Goal: Task Accomplishment & Management: Manage account settings

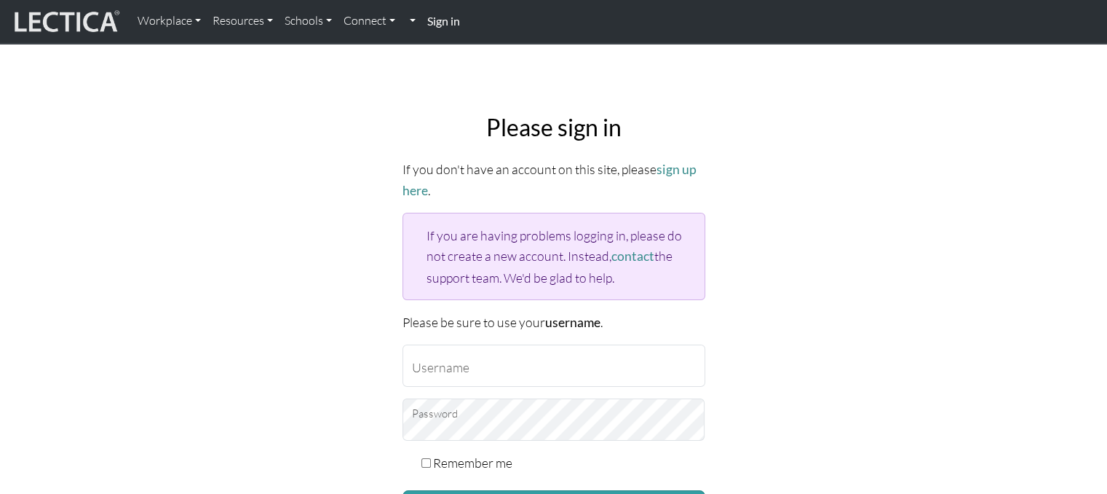
scroll to position [73, 0]
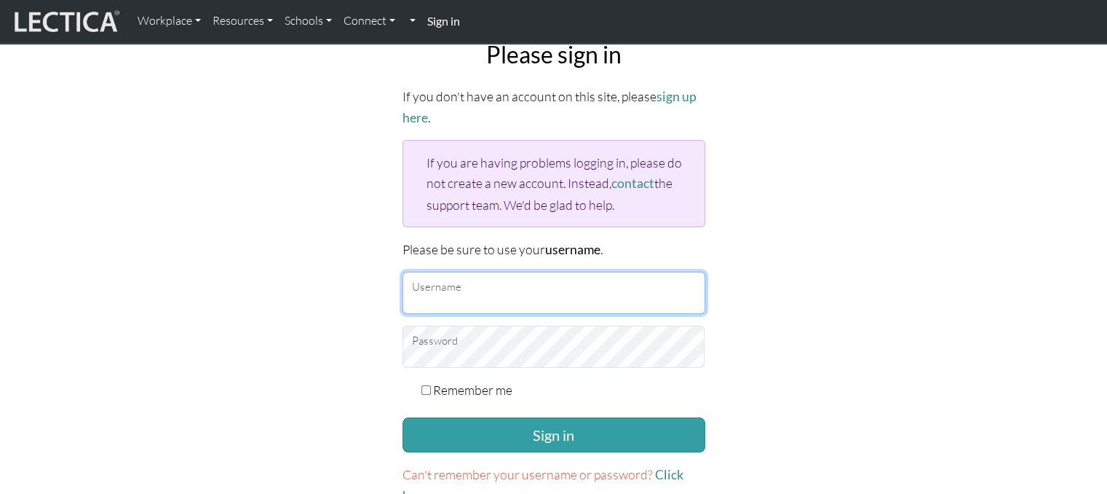
click at [454, 284] on input "Username" at bounding box center [554, 293] width 303 height 42
type input "Atenea"
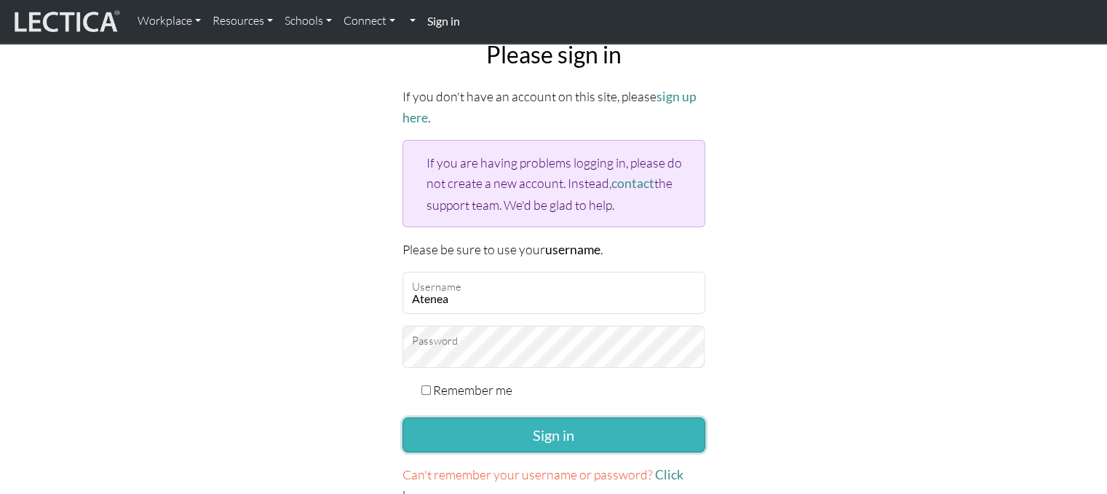
click at [544, 421] on button "Sign in" at bounding box center [554, 434] width 303 height 35
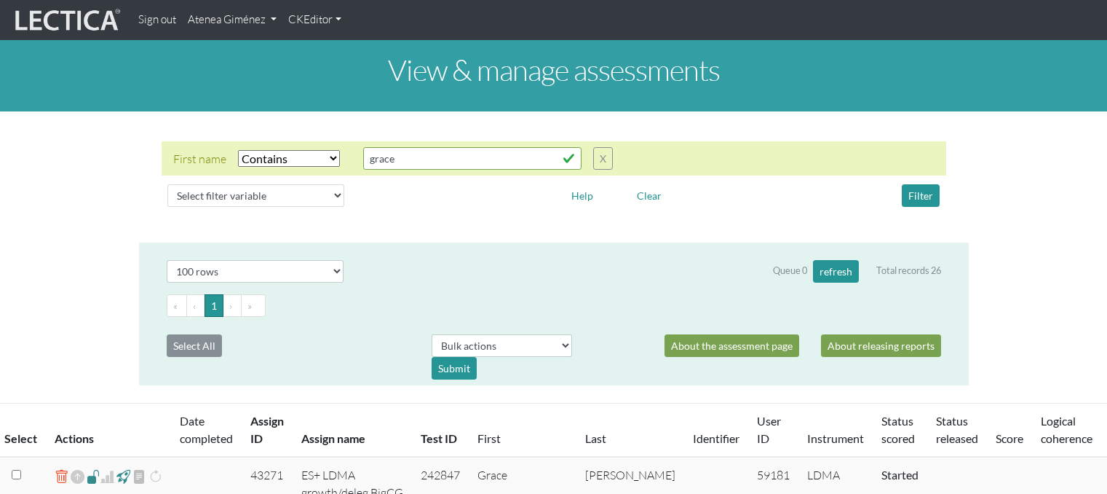
select select "icontains"
select select "100"
click at [231, 24] on link "Atenea Giménez" at bounding box center [232, 20] width 100 height 28
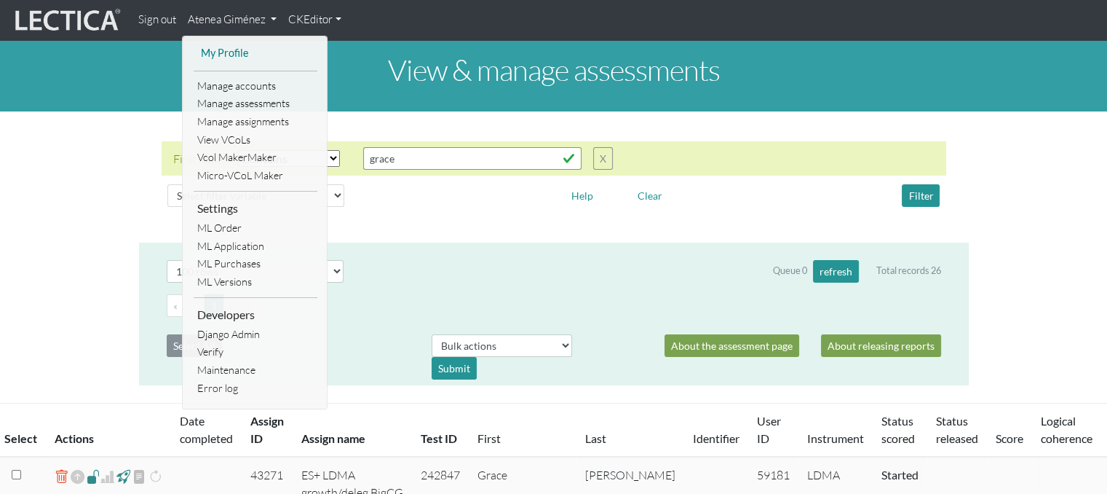
click at [242, 55] on link "My Profile" at bounding box center [255, 53] width 116 height 18
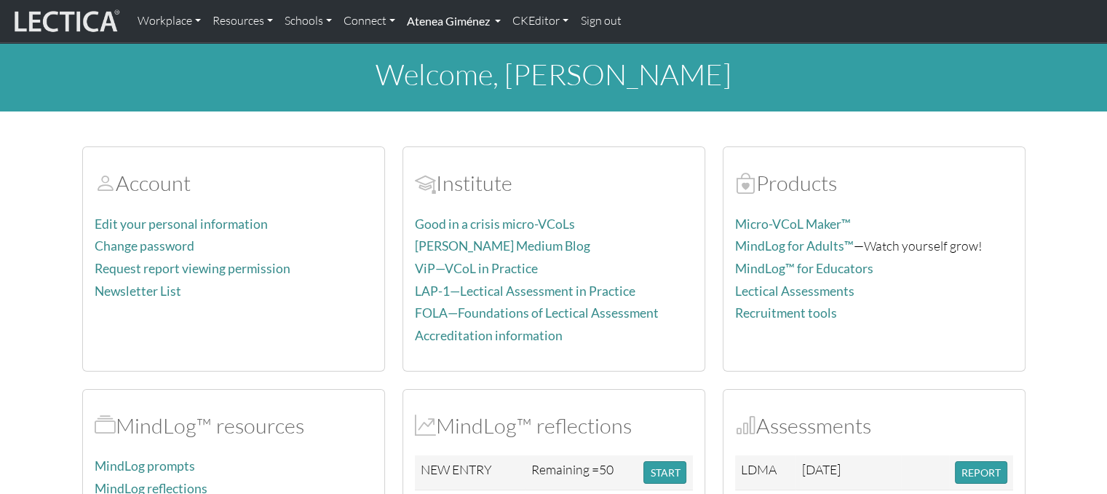
click at [439, 16] on link "Atenea Giménez" at bounding box center [454, 21] width 106 height 31
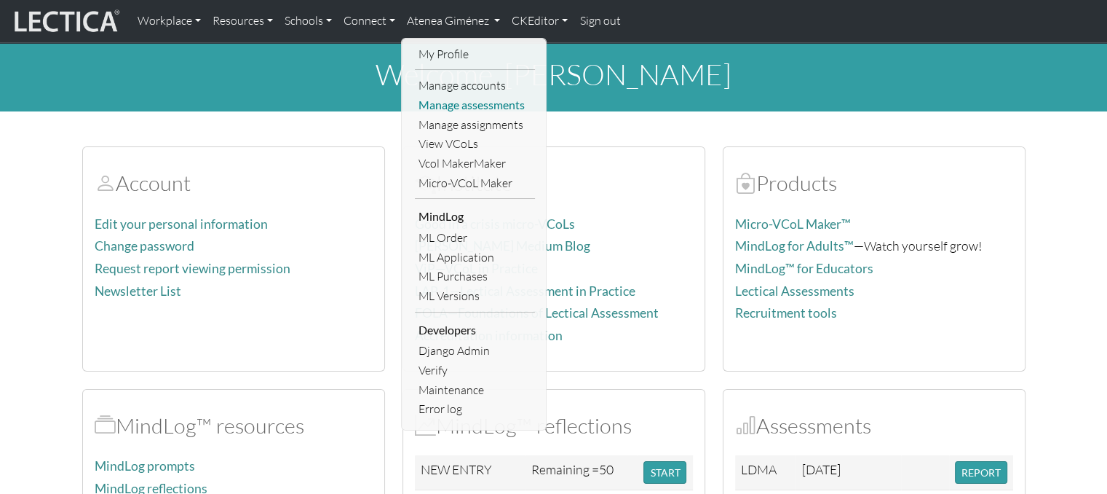
click at [458, 106] on link "Manage assessments" at bounding box center [475, 105] width 120 height 20
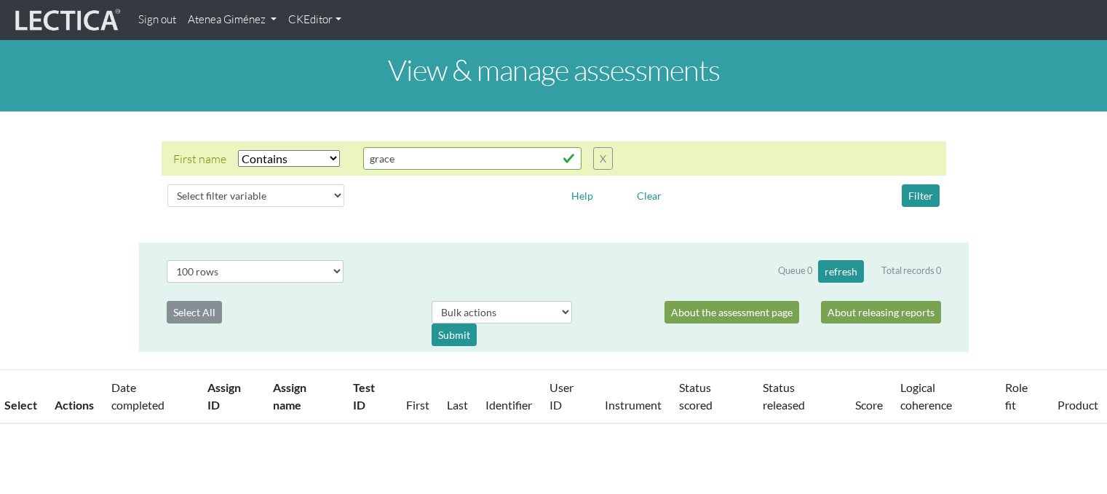
select select "icontains"
select select "100"
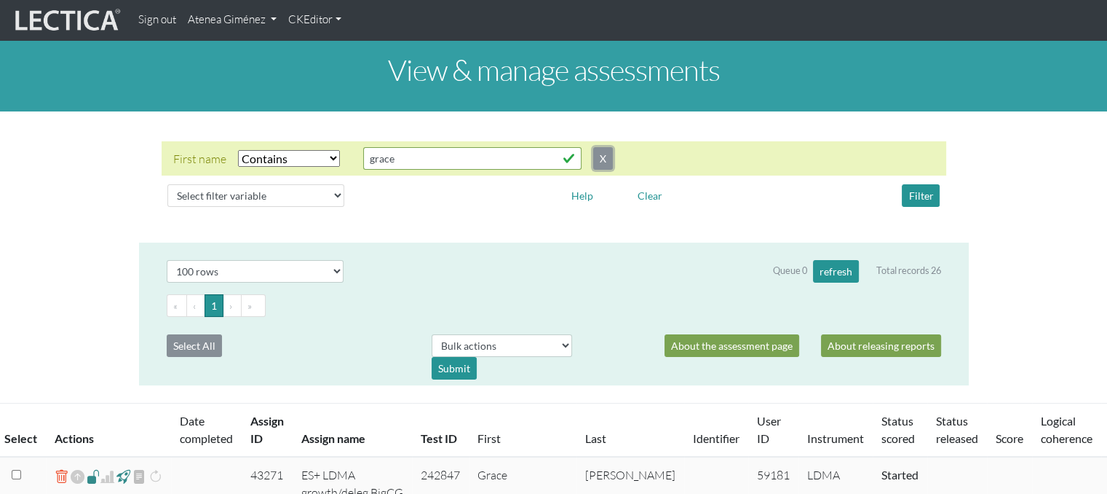
click at [600, 157] on button "X" at bounding box center [603, 158] width 20 height 23
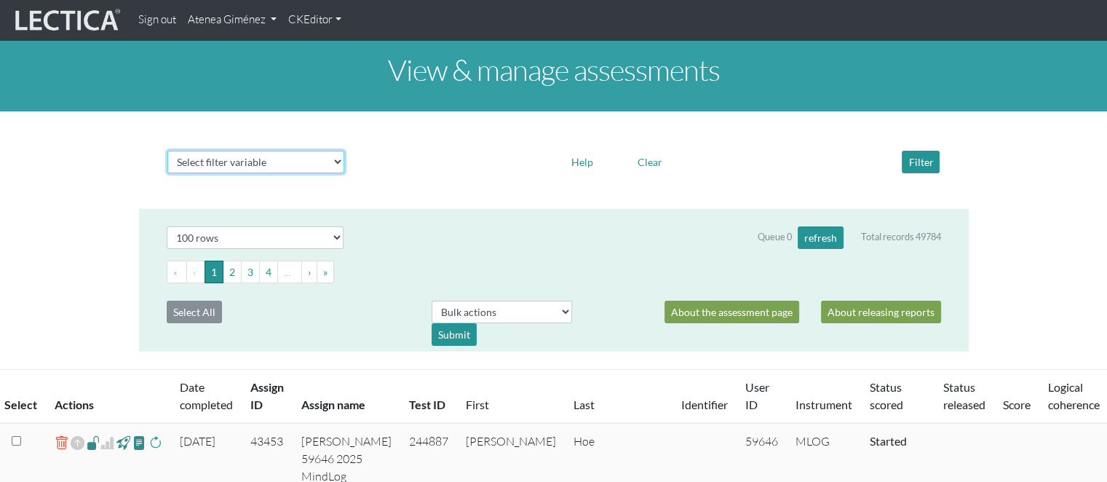
click at [284, 154] on select "Select filter variable Assignment name Assignment ID Clarity persuasive Clarity…" at bounding box center [255, 162] width 177 height 23
select select "assignment__name"
click at [167, 173] on select "Select filter variable Assignment name Assignment ID Clarity persuasive Clarity…" at bounding box center [255, 162] width 177 height 23
select select
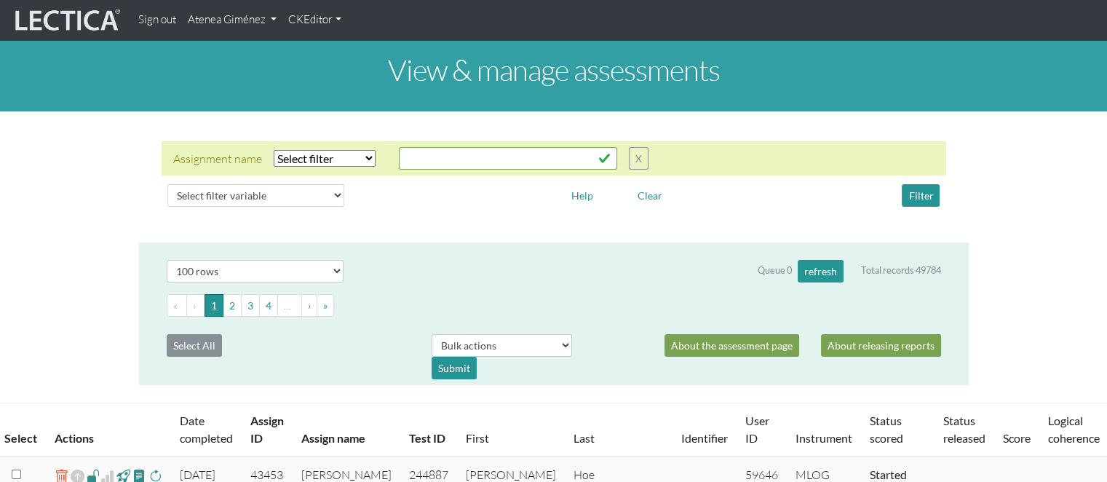
click at [344, 170] on div "Assignment name Select filter Equals Does not equal Contains Does not contain S…" at bounding box center [554, 158] width 785 height 34
click at [348, 160] on select "Select filter Equals Does not equal Contains Does not contain Starts with Ends …" at bounding box center [325, 158] width 102 height 17
select select "icontains"
click at [274, 150] on select "Select filter Equals Does not equal Contains Does not contain Starts with Ends …" at bounding box center [325, 158] width 102 height 17
click at [440, 154] on input "text" at bounding box center [508, 158] width 218 height 23
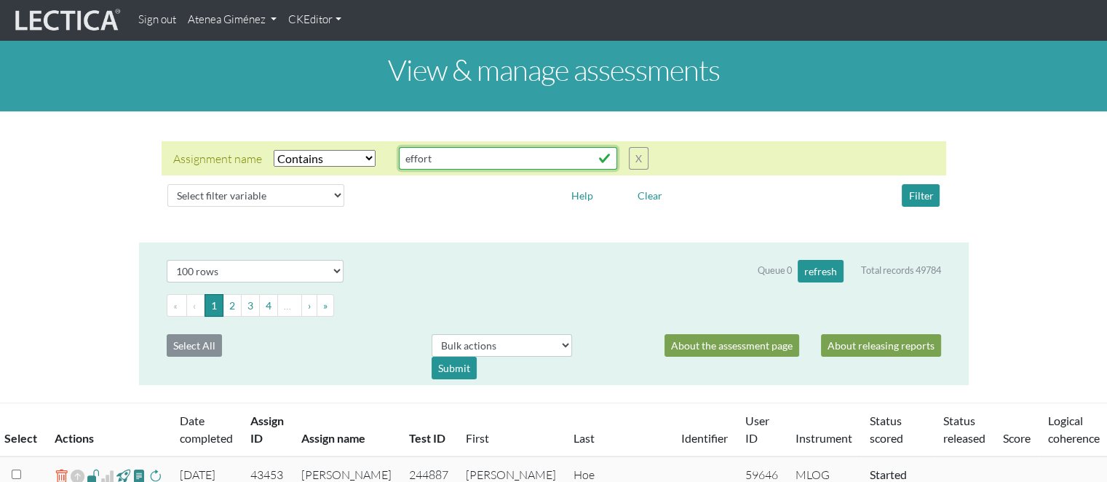
type input "effort"
click at [918, 194] on button "Filter" at bounding box center [921, 195] width 38 height 23
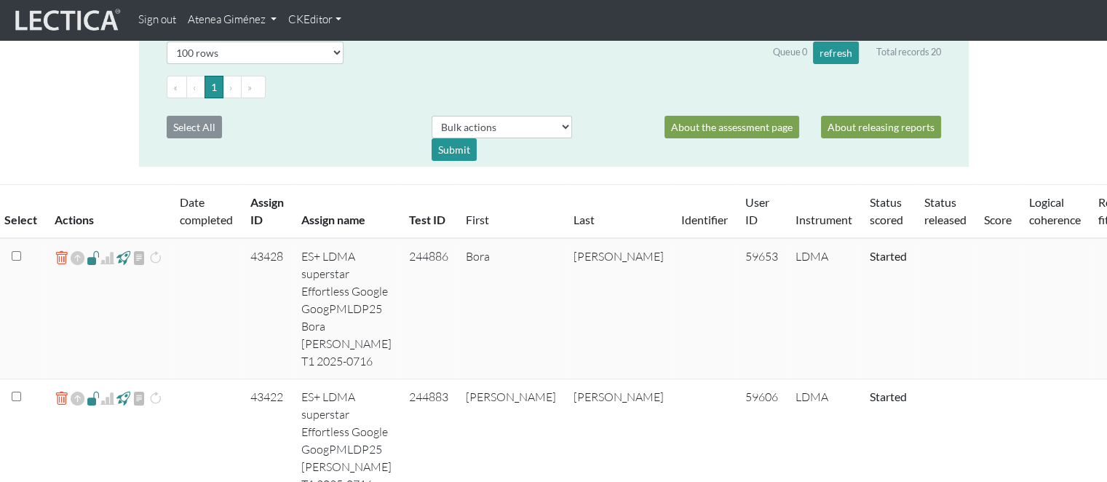
scroll to position [291, 0]
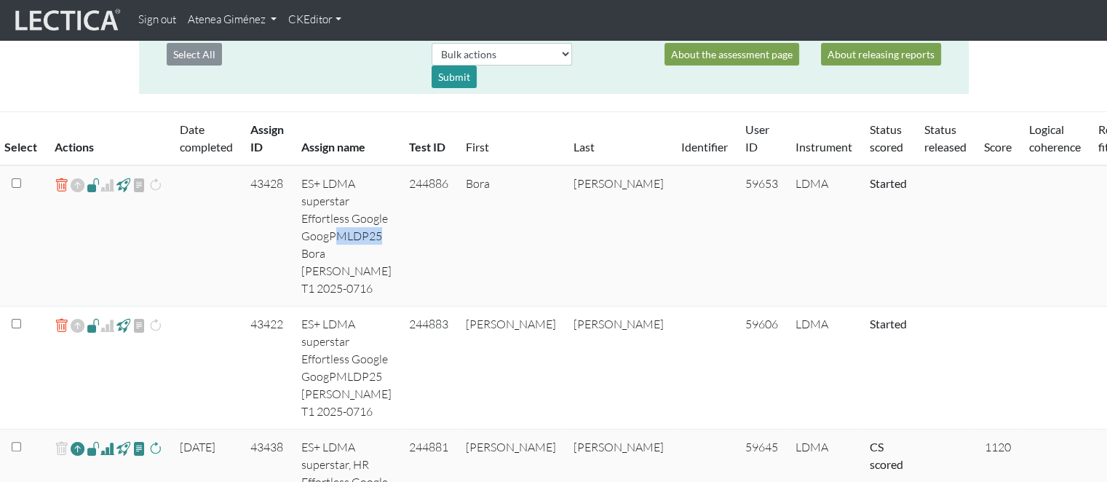
drag, startPoint x: 335, startPoint y: 252, endPoint x: 382, endPoint y: 255, distance: 46.7
click at [382, 255] on td "ES+ LDMA superstar Effortless Google GoogPMLDP25 Bora Bera T1 2025-0716" at bounding box center [347, 235] width 108 height 141
drag, startPoint x: 382, startPoint y: 255, endPoint x: 352, endPoint y: 256, distance: 29.2
click at [352, 256] on td "ES+ LDMA superstar Effortless Google GoogPMLDP25 Bora Bera T1 2025-0716" at bounding box center [347, 235] width 108 height 141
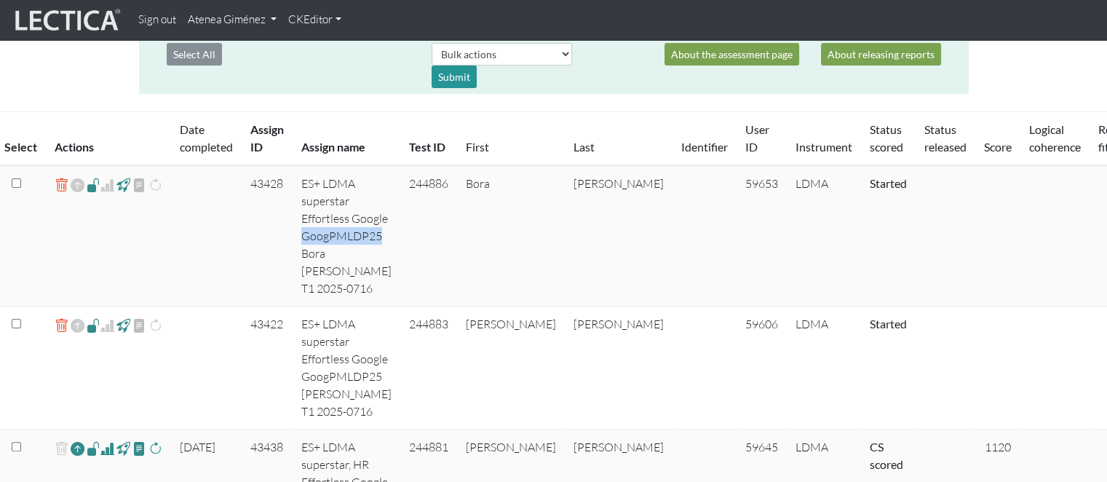
click at [344, 256] on td "ES+ LDMA superstar Effortless Google GoogPMLDP25 Bora Bera T1 2025-0716" at bounding box center [347, 235] width 108 height 141
drag, startPoint x: 330, startPoint y: 251, endPoint x: 381, endPoint y: 253, distance: 51.0
click at [381, 253] on td "ES+ LDMA superstar Effortless Google GoogPMLDP25 Bora Bera T1 2025-0716" at bounding box center [347, 235] width 108 height 141
copy td "PMLDP25"
click at [379, 254] on td "ES+ LDMA superstar Effortless Google GoogPMLDP25 Bora Bera T1 2025-0716" at bounding box center [347, 235] width 108 height 141
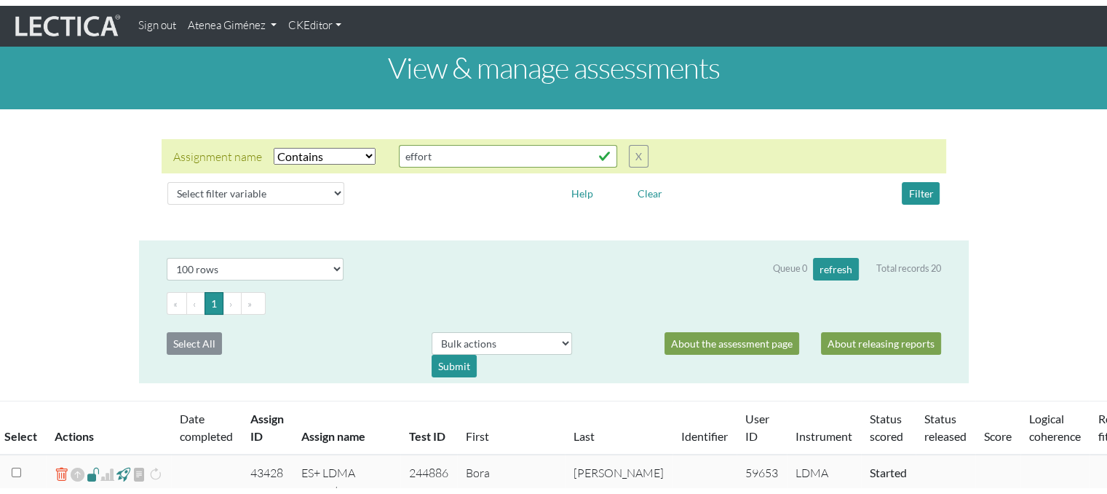
scroll to position [0, 0]
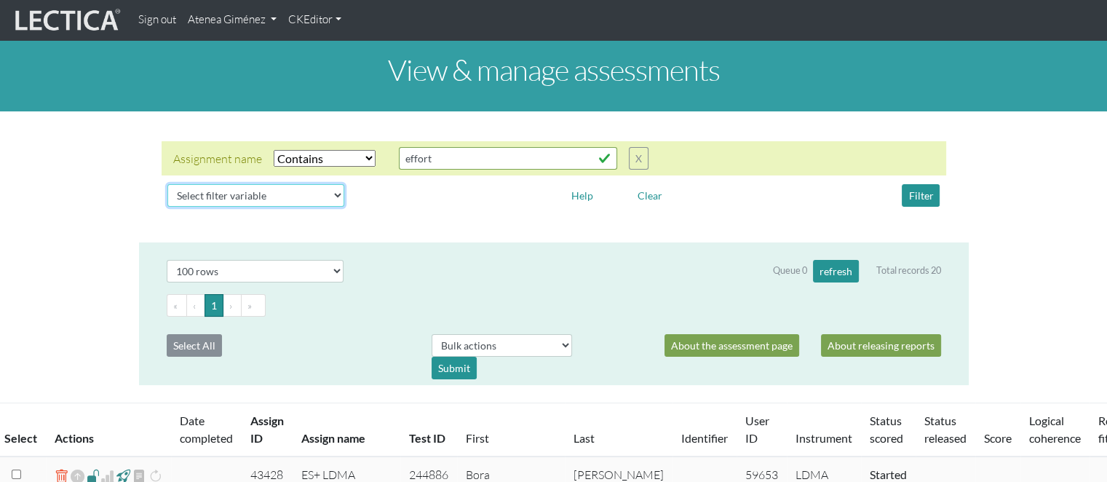
click at [225, 190] on select "Select filter variable Assignment name Assignment ID Clarity persuasive Clarity…" at bounding box center [255, 195] width 177 height 23
select select "status_score"
click at [167, 207] on select "Select filter variable Assignment name Assignment ID Clarity persuasive Clarity…" at bounding box center [255, 195] width 177 height 23
select select
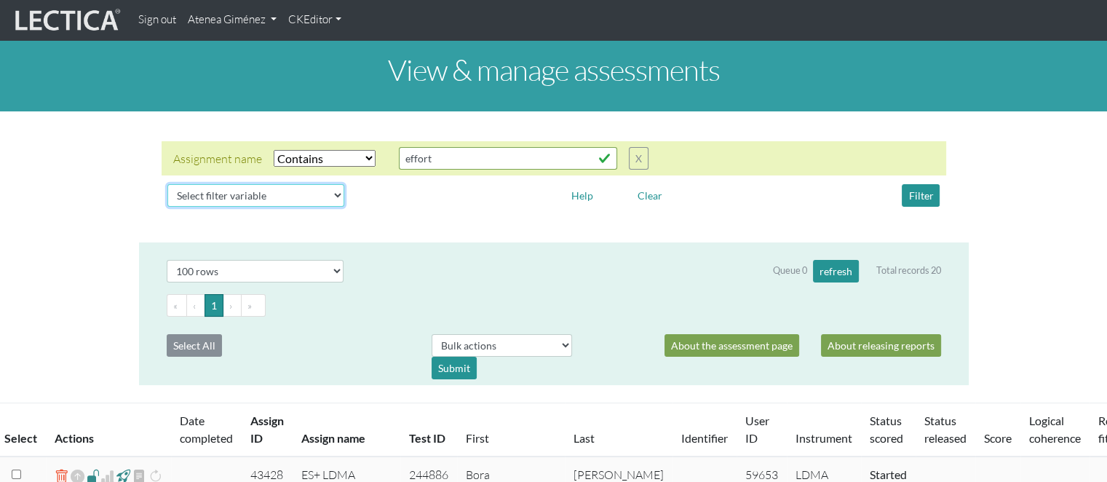
select select
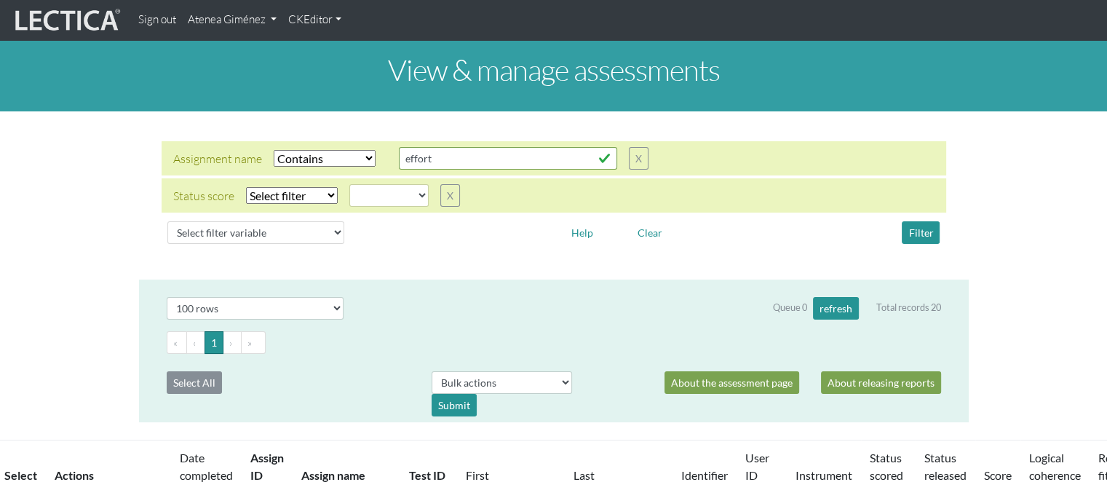
click at [279, 202] on select "Select filter Equals Does not equal" at bounding box center [292, 195] width 92 height 17
select select "iexact"
click at [246, 187] on select "Select filter Equals Does not equal" at bounding box center [292, 195] width 92 height 17
click at [395, 209] on div "Status score Select filter Equals Does not equal Search string completed create…" at bounding box center [554, 195] width 785 height 34
click at [392, 208] on div "Status score Select filter Equals Does not equal Search string completed create…" at bounding box center [554, 195] width 785 height 34
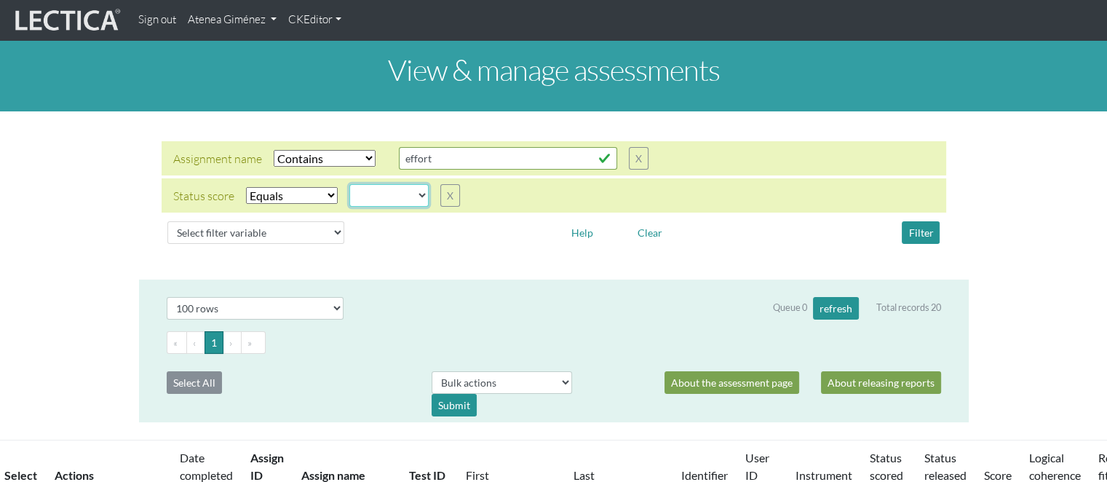
click at [378, 203] on select "completed created finalized_cs finalized_ls finalized_ss scored_cs started subm…" at bounding box center [388, 195] width 79 height 23
select select "completed"
click at [349, 184] on select "completed created finalized_cs finalized_ls finalized_ss scored_cs started subm…" at bounding box center [388, 195] width 79 height 23
click at [918, 240] on button "Filter" at bounding box center [921, 232] width 38 height 23
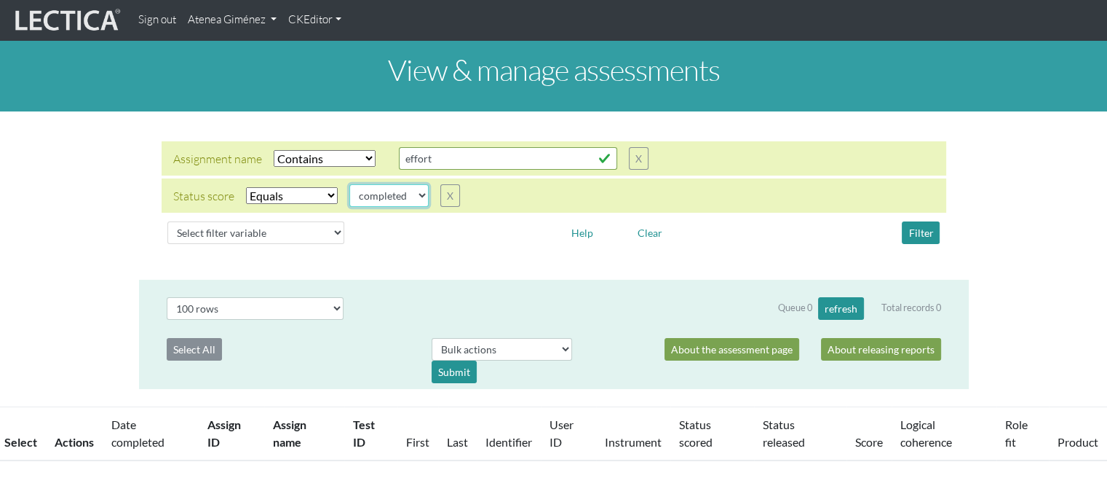
click at [416, 199] on select "completed created finalized_cs finalized_ls finalized_ss scored_cs started subm…" at bounding box center [388, 195] width 79 height 23
click at [349, 184] on select "completed created finalized_cs finalized_ls finalized_ss scored_cs started subm…" at bounding box center [388, 195] width 79 height 23
click at [457, 280] on div "Select # rows to display 10 rows 20 rows 50 rows 100 rows 200 rows 500 rows 100…" at bounding box center [554, 334] width 808 height 109
click at [280, 196] on select "Select filter Equals Does not equal" at bounding box center [292, 195] width 92 height 17
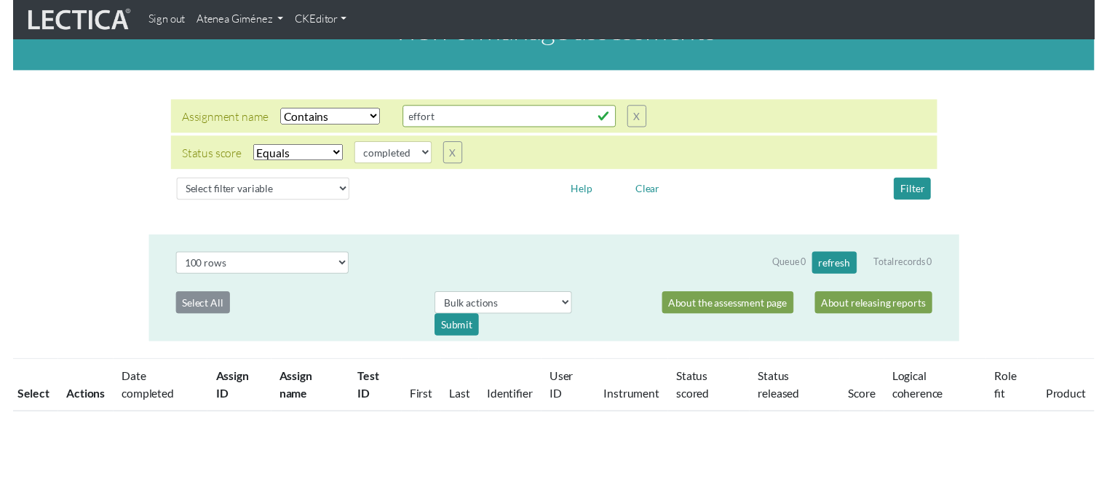
scroll to position [73, 0]
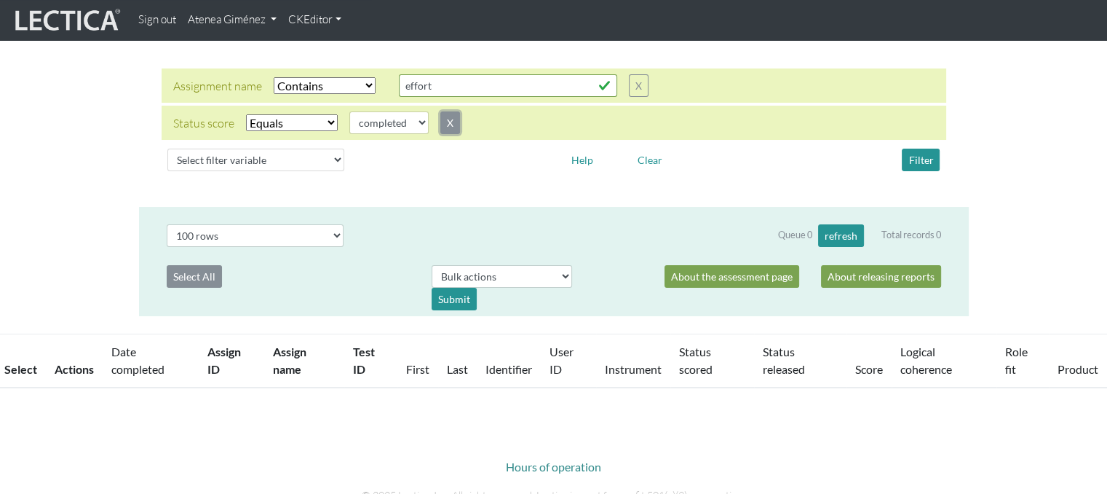
click at [457, 130] on button "X" at bounding box center [451, 122] width 20 height 23
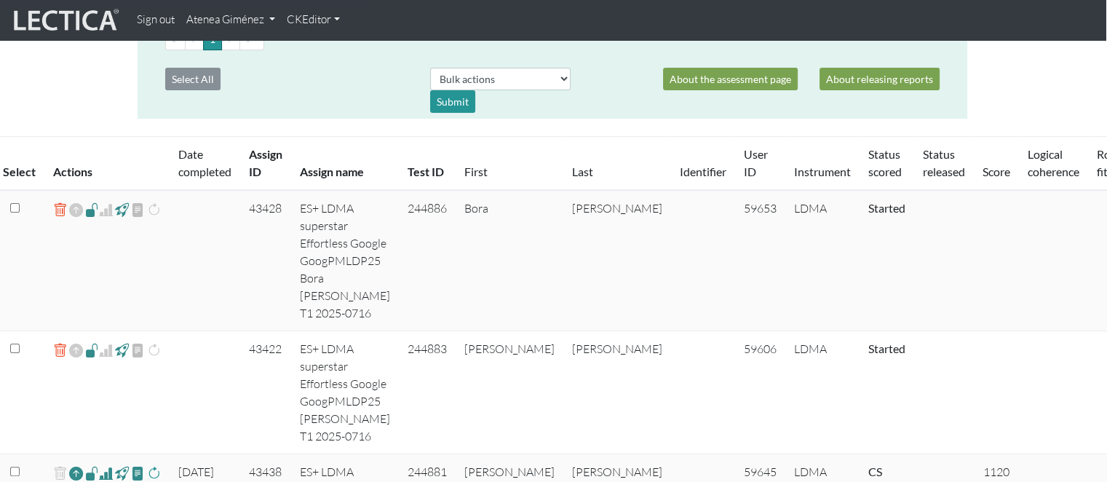
scroll to position [291, 1]
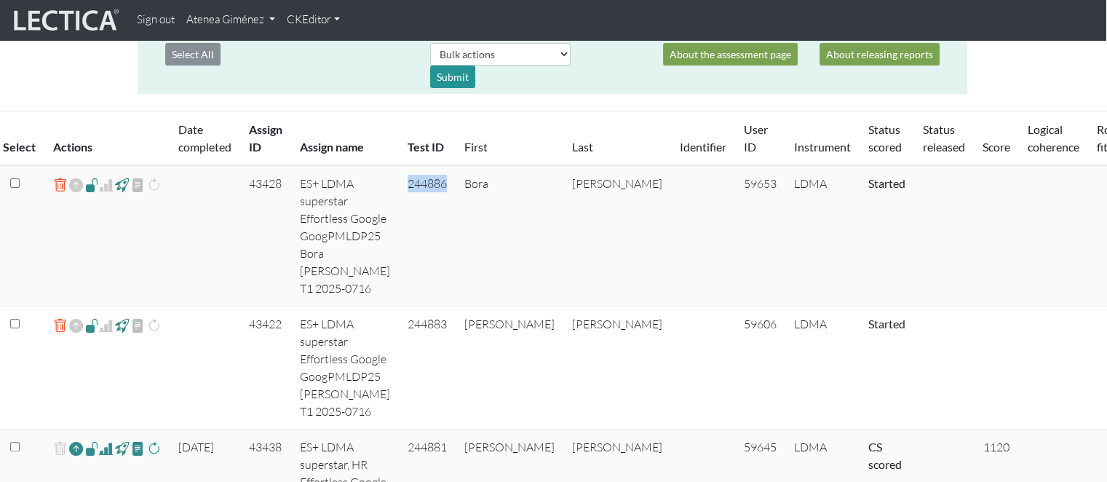
drag, startPoint x: 402, startPoint y: 183, endPoint x: 443, endPoint y: 181, distance: 41.6
click at [443, 181] on td "244886" at bounding box center [427, 235] width 57 height 141
drag, startPoint x: 663, startPoint y: 182, endPoint x: 694, endPoint y: 181, distance: 31.3
click at [735, 181] on td "59653" at bounding box center [760, 235] width 50 height 141
click at [735, 185] on td "59653" at bounding box center [760, 235] width 50 height 141
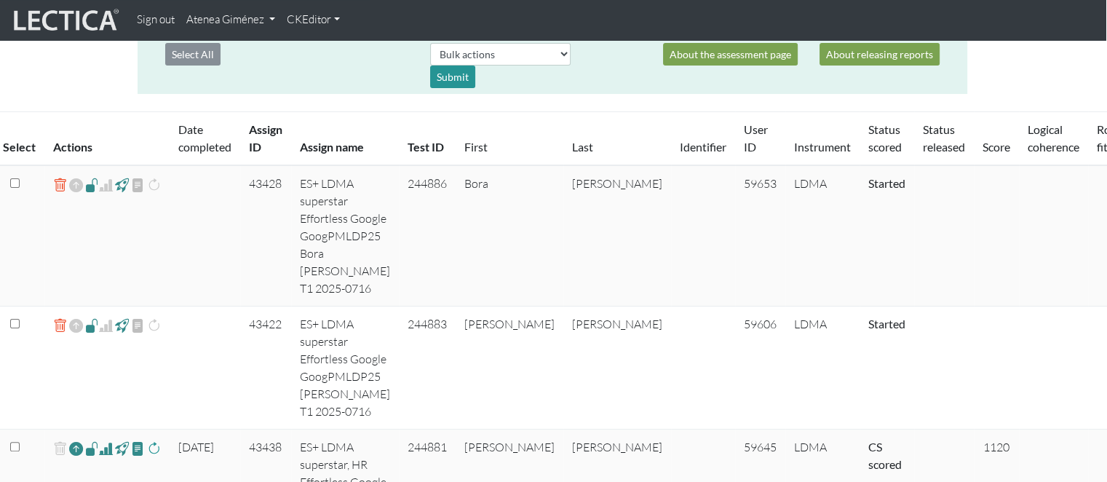
click at [248, 19] on link "Atenea Giménez" at bounding box center [231, 20] width 100 height 28
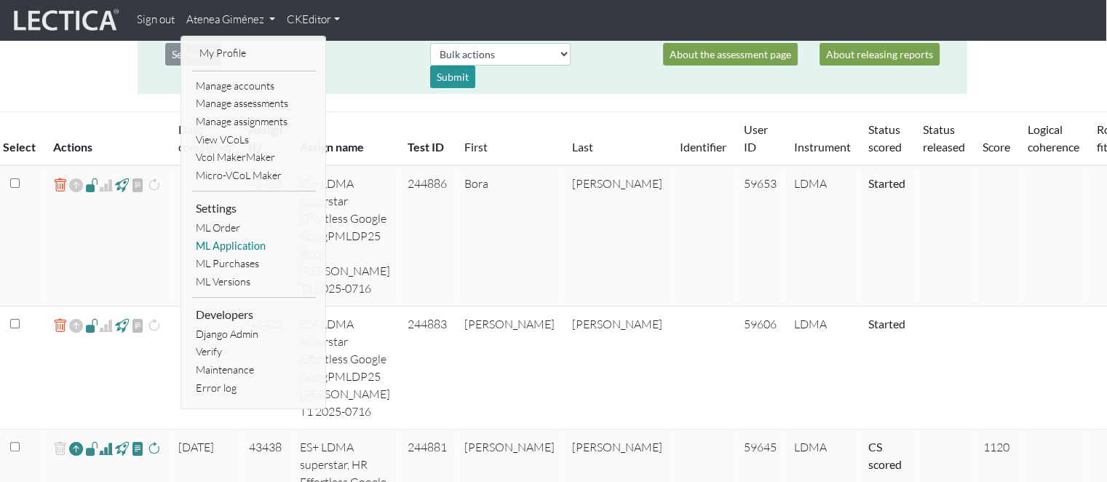
click at [207, 242] on link "ML Application" at bounding box center [254, 246] width 124 height 18
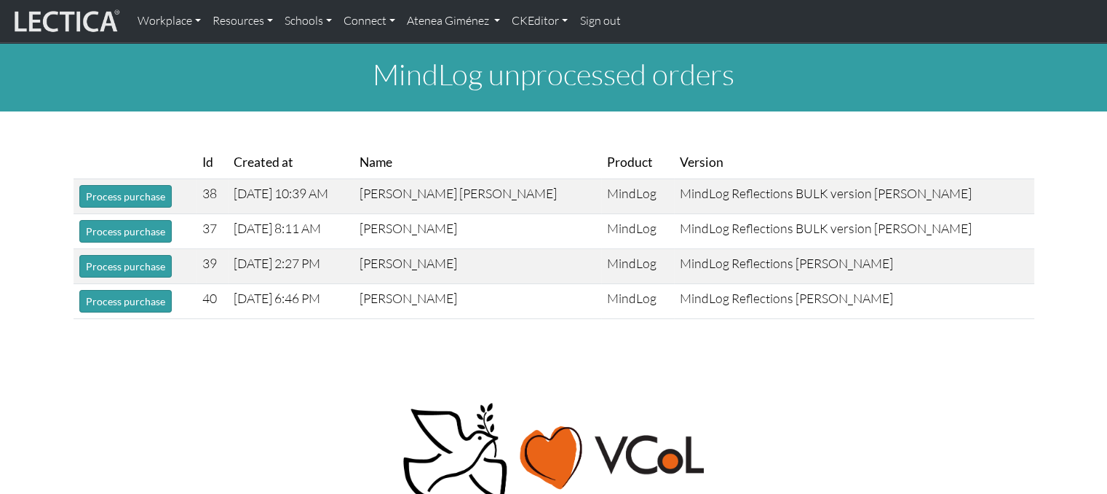
click at [99, 77] on h1 "MindLog unprocessed orders" at bounding box center [553, 74] width 1107 height 35
click at [99, 197] on button "Process purchase" at bounding box center [125, 196] width 92 height 23
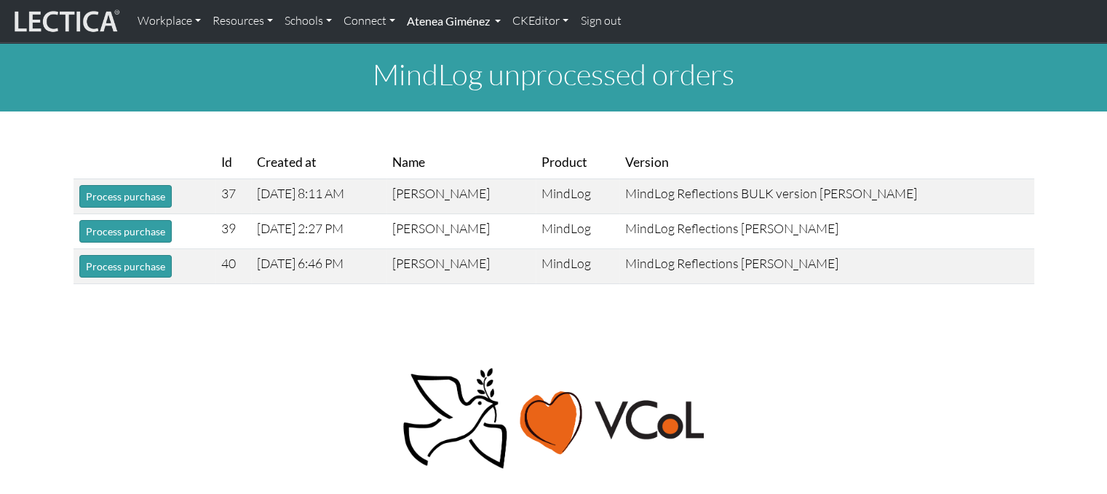
click at [500, 27] on link "Atenea Giménez" at bounding box center [454, 21] width 106 height 31
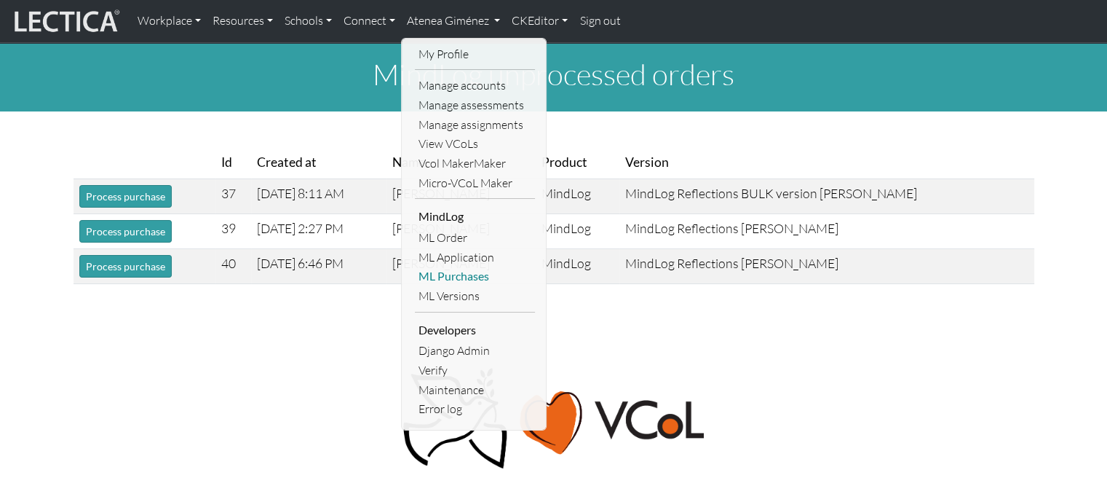
click at [472, 277] on link "ML Purchases" at bounding box center [475, 276] width 120 height 20
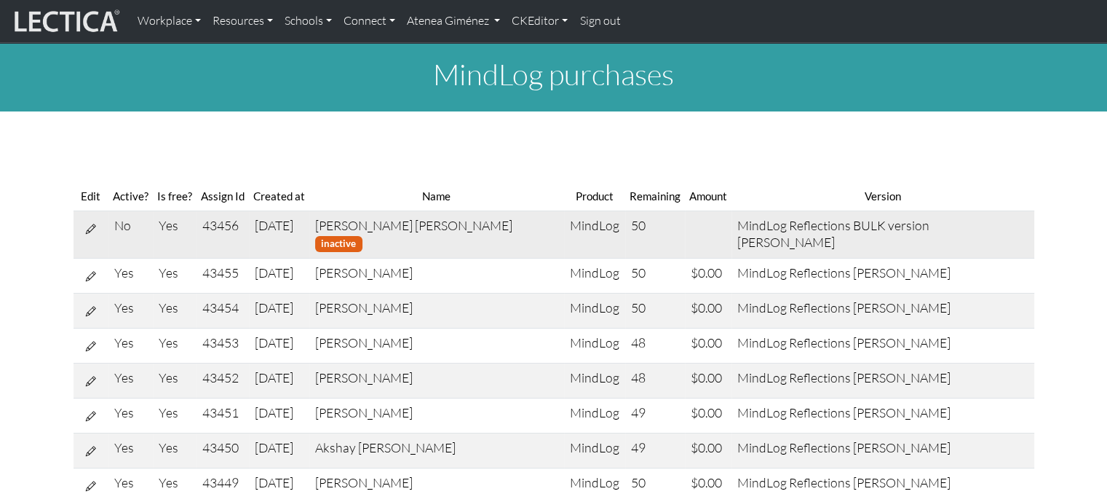
click at [92, 228] on icon at bounding box center [91, 228] width 10 height 12
select select "9"
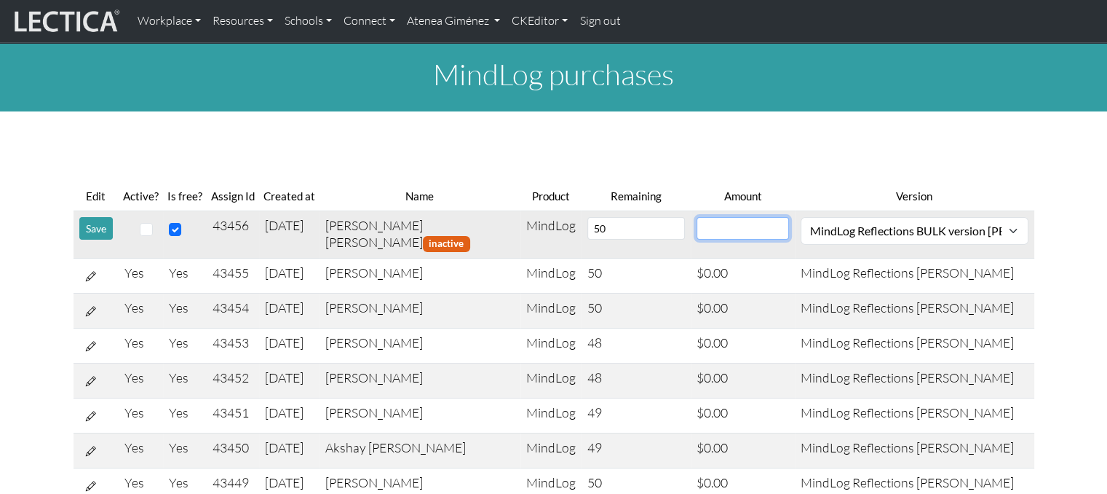
click at [726, 226] on input "number" at bounding box center [743, 228] width 92 height 23
type input "0"
click at [151, 234] on input "checkbox" at bounding box center [146, 229] width 13 height 13
checkbox input "true"
click at [90, 229] on button "Save" at bounding box center [95, 228] width 33 height 23
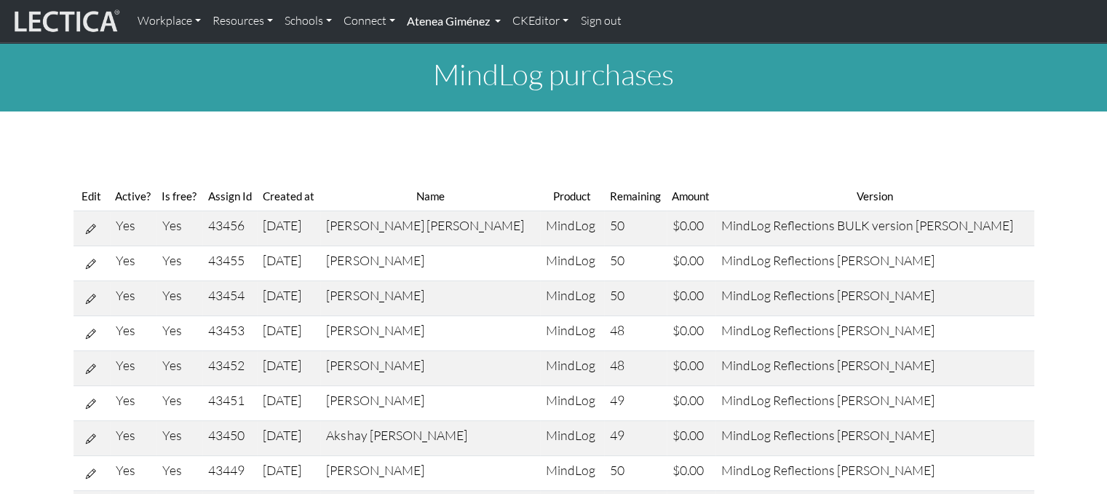
click at [478, 23] on link "Atenea Giménez" at bounding box center [454, 21] width 106 height 31
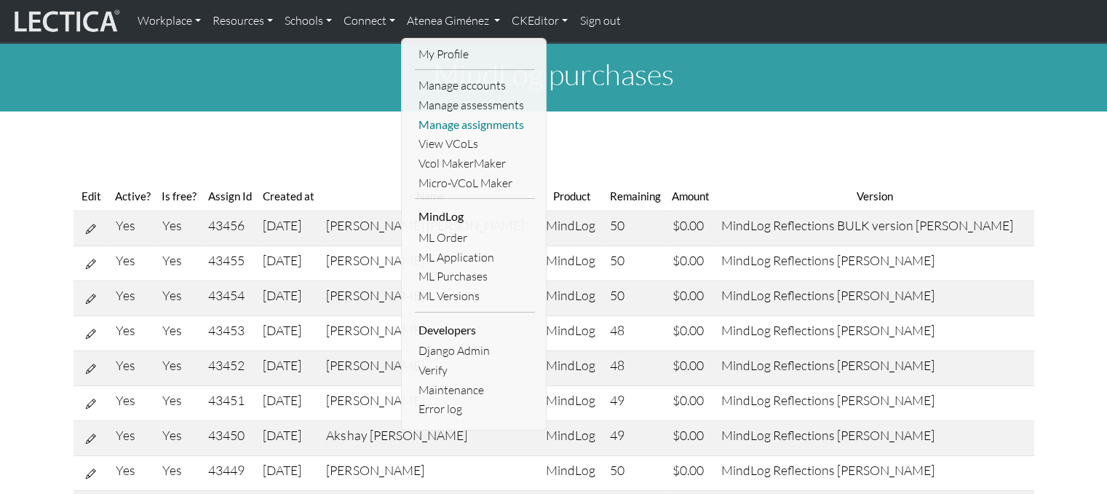
click at [477, 122] on link "Manage assignments" at bounding box center [475, 125] width 120 height 20
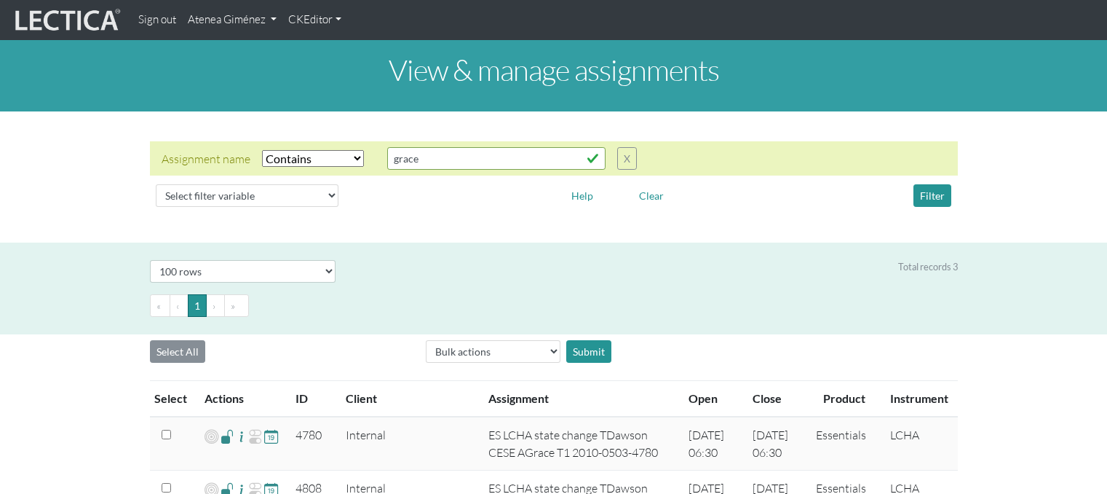
select select "icontains"
select select "100"
click at [636, 166] on button "X" at bounding box center [627, 158] width 20 height 23
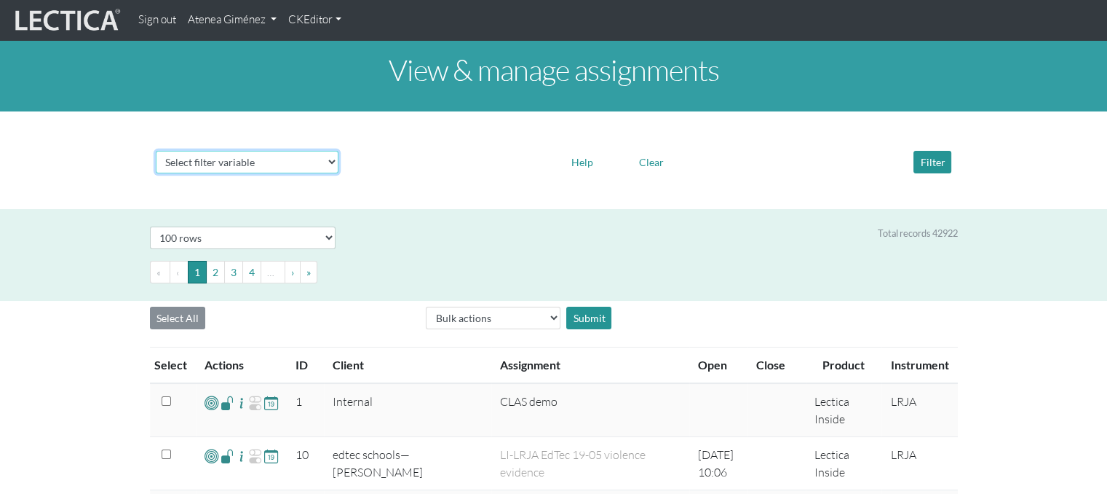
click at [338, 159] on select "Select filter variable Assignment name Assignment ID Client name Date open Date…" at bounding box center [247, 162] width 183 height 23
select select "name"
click at [156, 173] on select "Select filter variable Assignment name Assignment ID Client name Date open Date…" at bounding box center [247, 162] width 183 height 23
select select
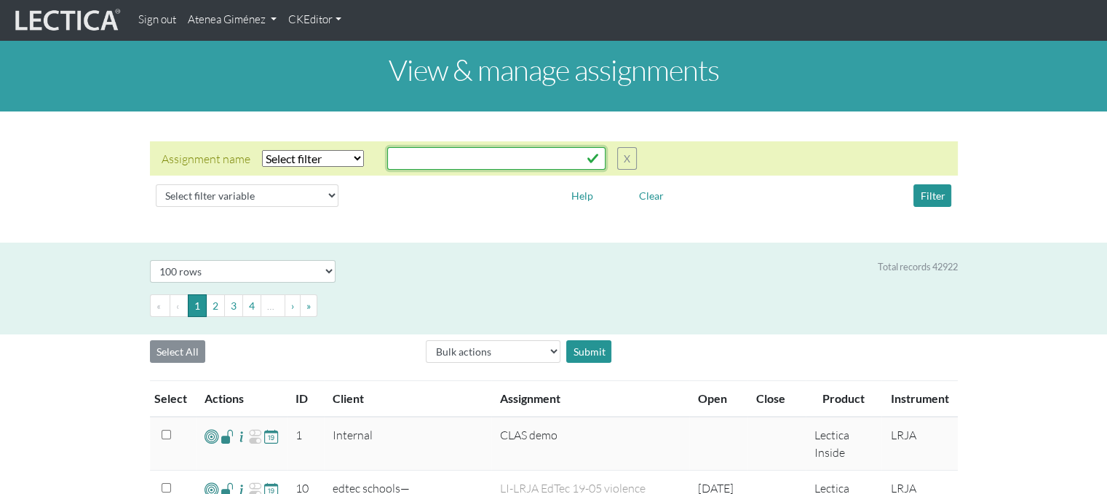
click at [420, 167] on input "text" at bounding box center [496, 158] width 218 height 23
click at [349, 167] on div "Assignment name Select filter Equals Does not equal Contains Does not contain S…" at bounding box center [399, 158] width 475 height 23
click at [317, 152] on select "Select filter Equals Does not equal Contains Does not contain Starts with Ends …" at bounding box center [313, 158] width 102 height 17
select select "icontains"
click at [262, 150] on select "Select filter Equals Does not equal Contains Does not contain Starts with Ends …" at bounding box center [313, 158] width 102 height 17
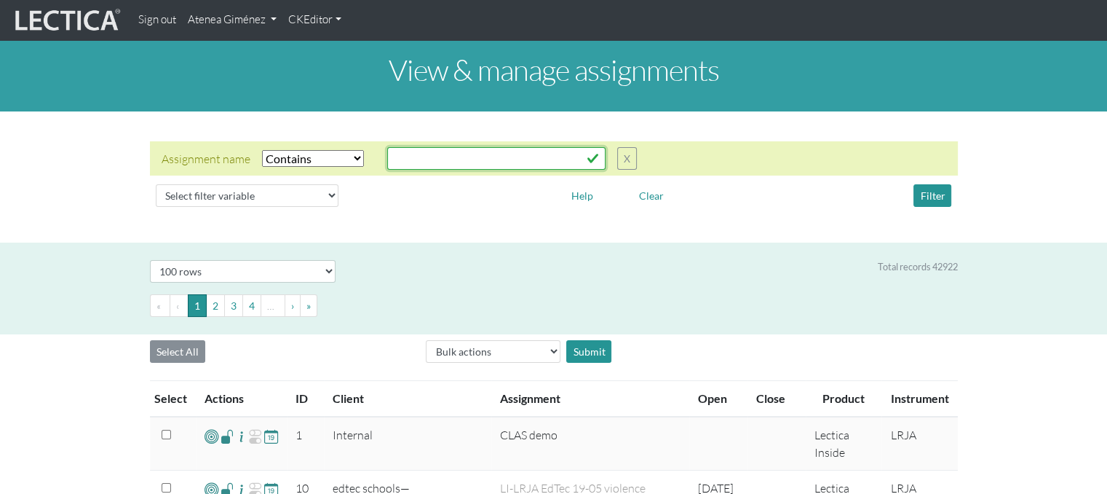
click at [413, 162] on input "text" at bounding box center [496, 158] width 218 height 23
click at [923, 199] on button "Filter" at bounding box center [933, 195] width 38 height 23
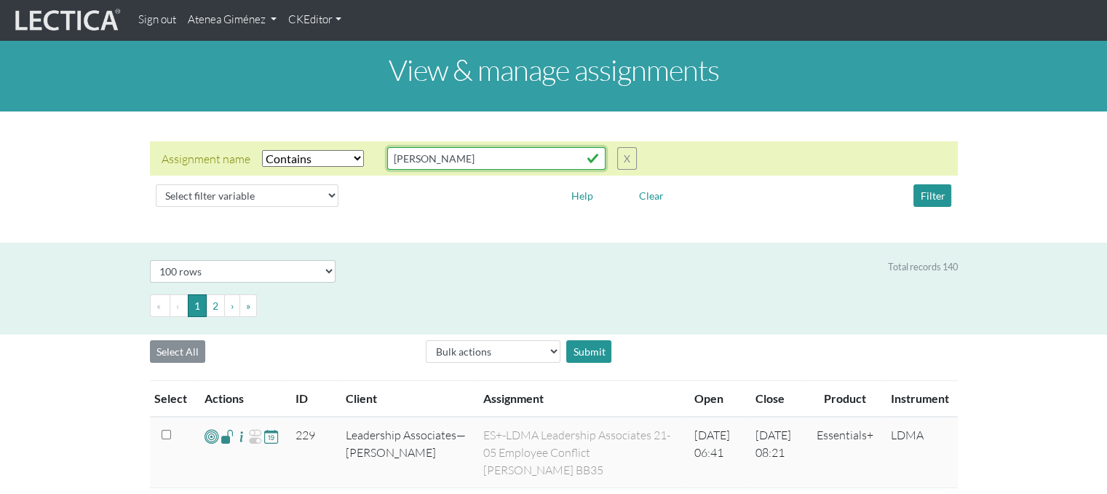
click at [465, 162] on input "sarah" at bounding box center [496, 158] width 218 height 23
type input "s"
type input "greeley"
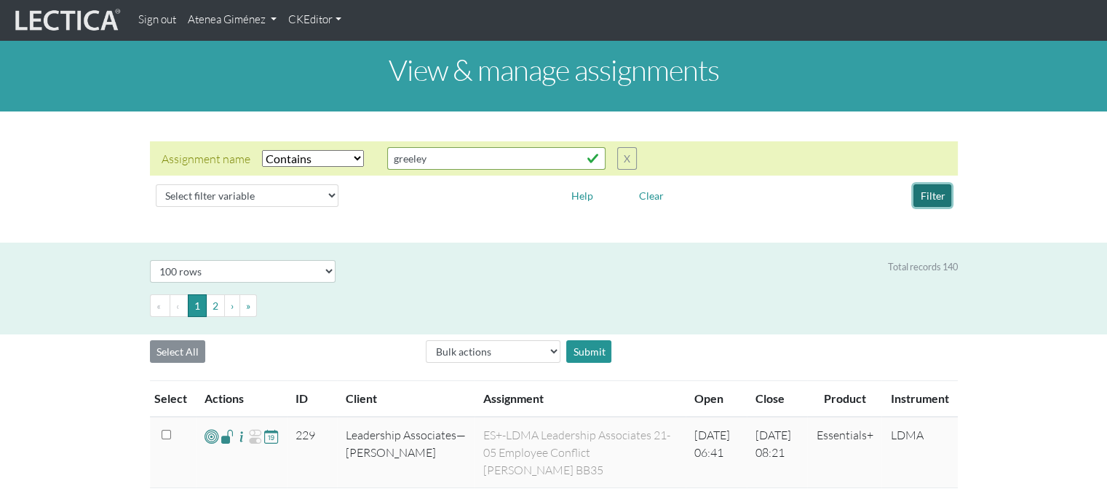
click at [938, 198] on button "Filter" at bounding box center [933, 195] width 38 height 23
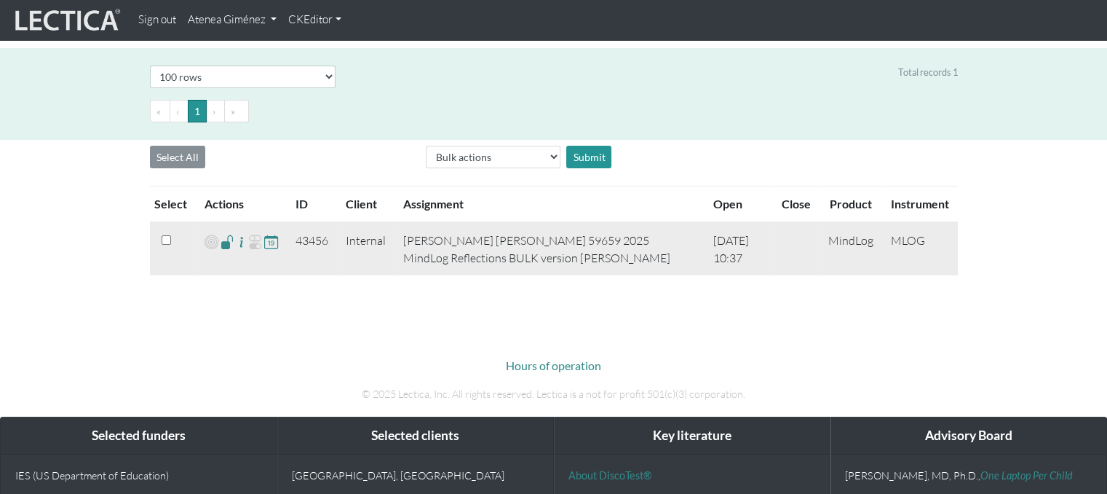
scroll to position [218, 0]
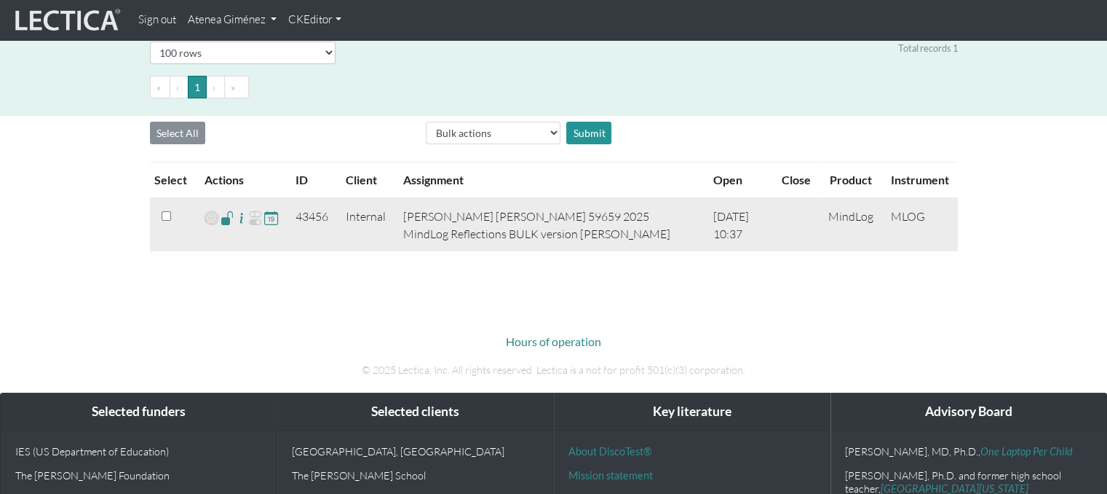
click at [224, 222] on span at bounding box center [228, 217] width 14 height 17
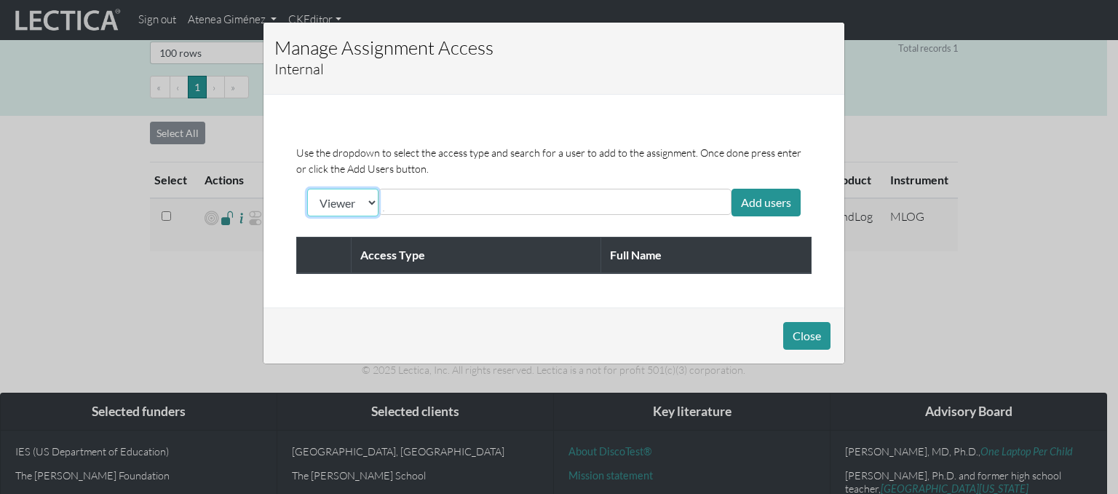
click at [338, 197] on select "Viewer Limited Client" at bounding box center [342, 203] width 71 height 28
select select "client"
click at [307, 189] on select "Viewer Limited Client" at bounding box center [342, 203] width 71 height 28
click at [434, 209] on input "text" at bounding box center [448, 201] width 130 height 17
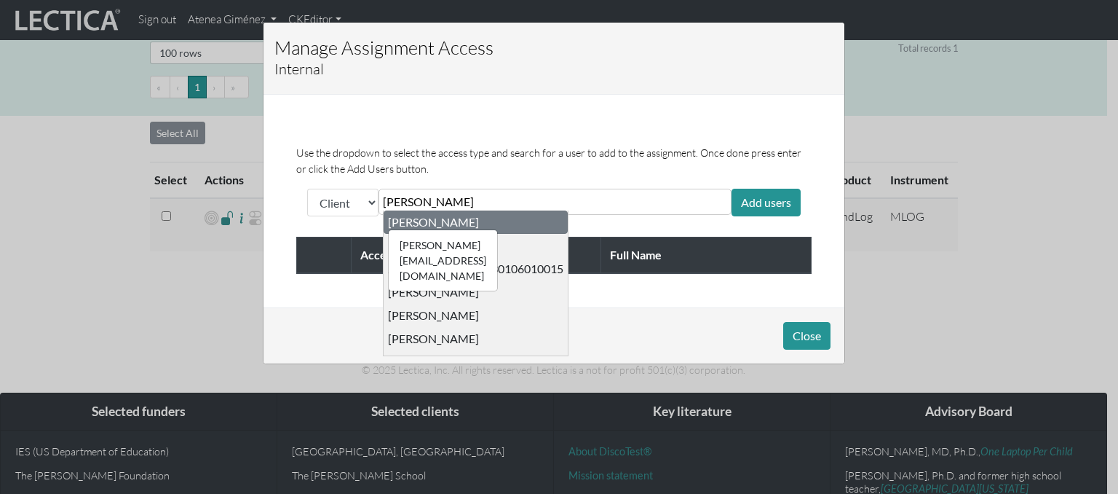
type input "benny"
click at [406, 219] on div "ausmus@bigchangeagency.com Benny Ausmus" at bounding box center [433, 222] width 91 height 15
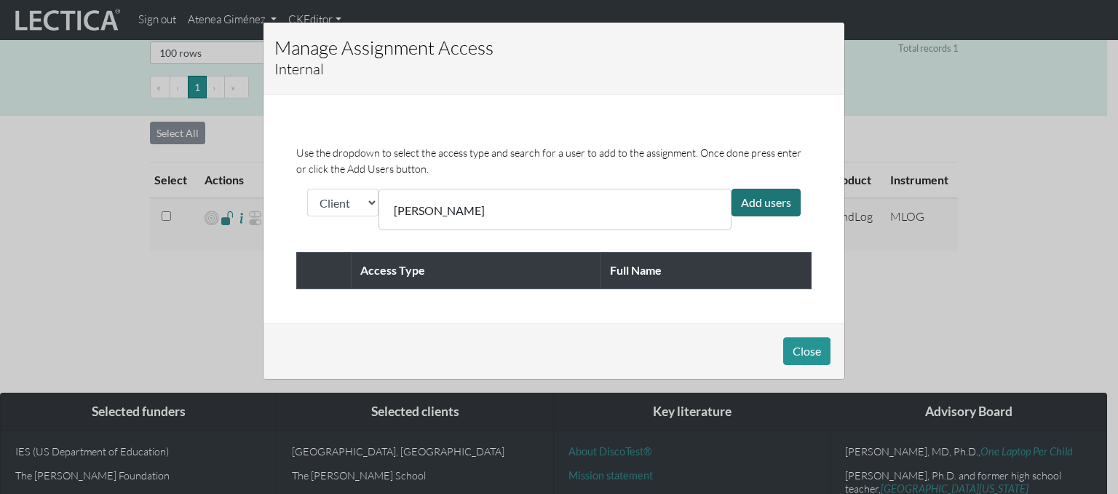
click at [778, 203] on div "Add users" at bounding box center [766, 203] width 69 height 28
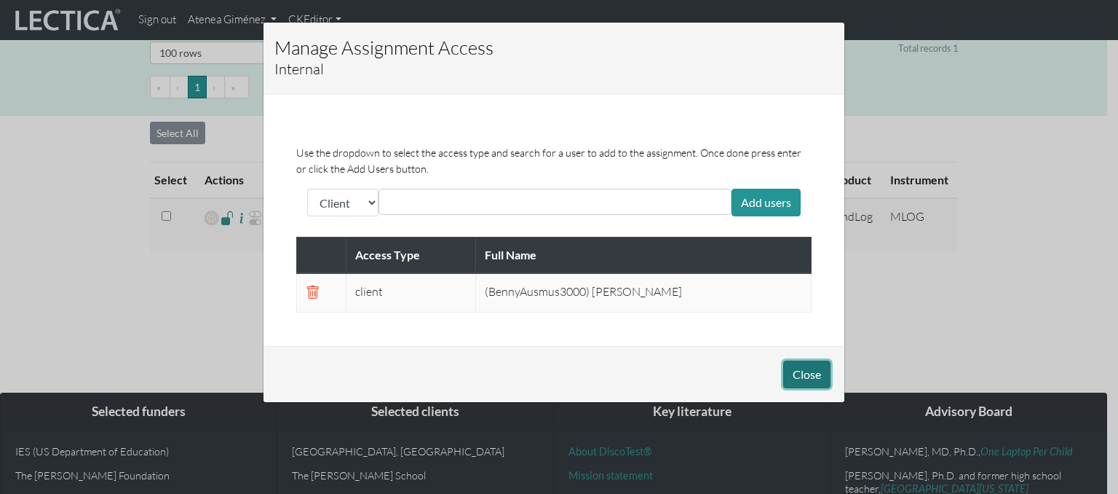
click at [797, 375] on button "Close" at bounding box center [806, 374] width 47 height 28
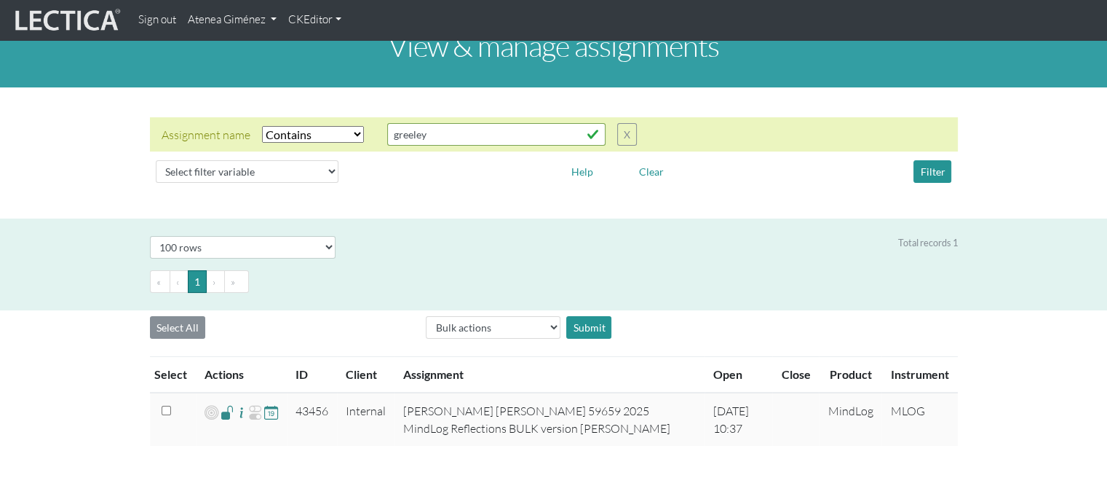
scroll to position [0, 0]
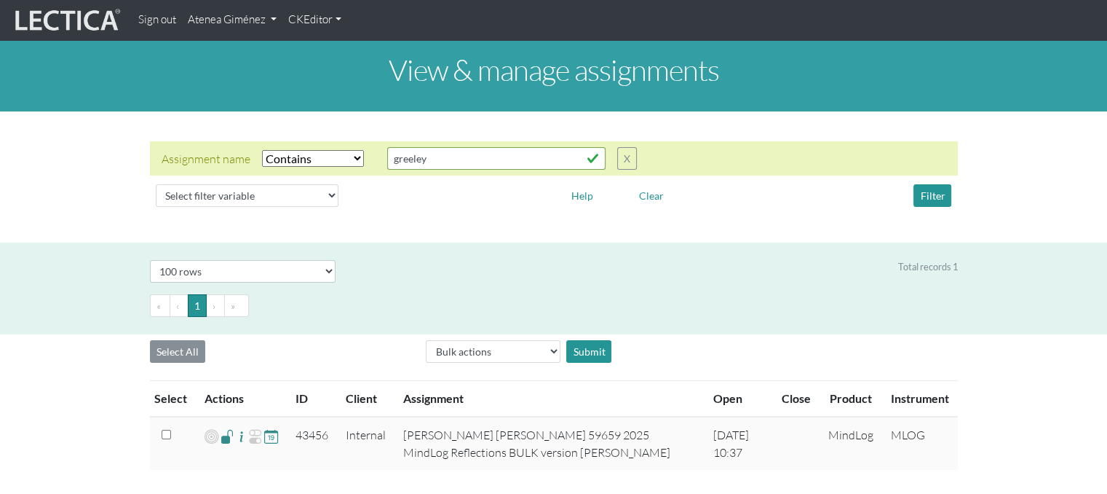
click at [253, 14] on link "Atenea Giménez" at bounding box center [232, 20] width 100 height 28
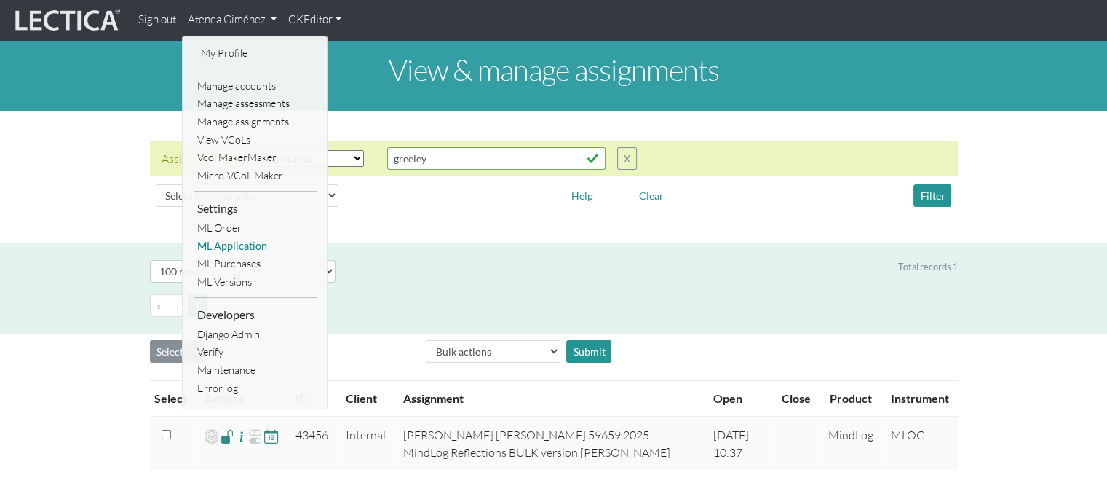
click at [224, 244] on link "ML Application" at bounding box center [256, 246] width 124 height 18
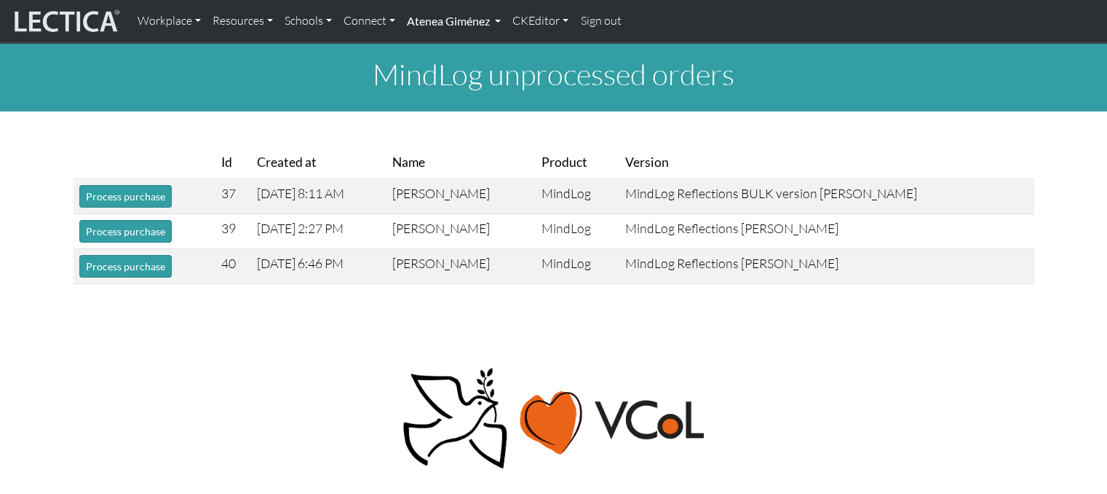
click at [437, 21] on link "Atenea Giménez" at bounding box center [454, 21] width 106 height 31
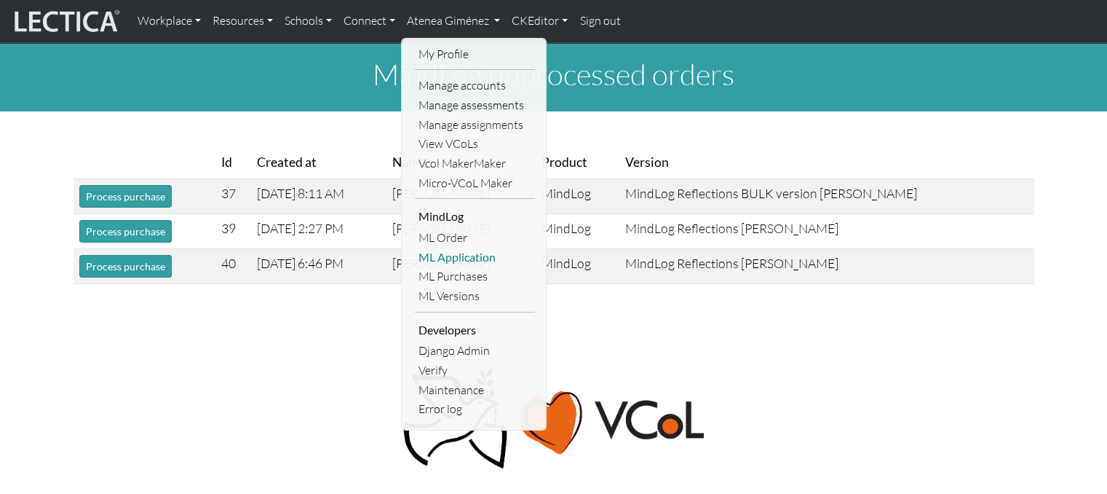
click at [471, 259] on link "ML Application" at bounding box center [475, 258] width 120 height 20
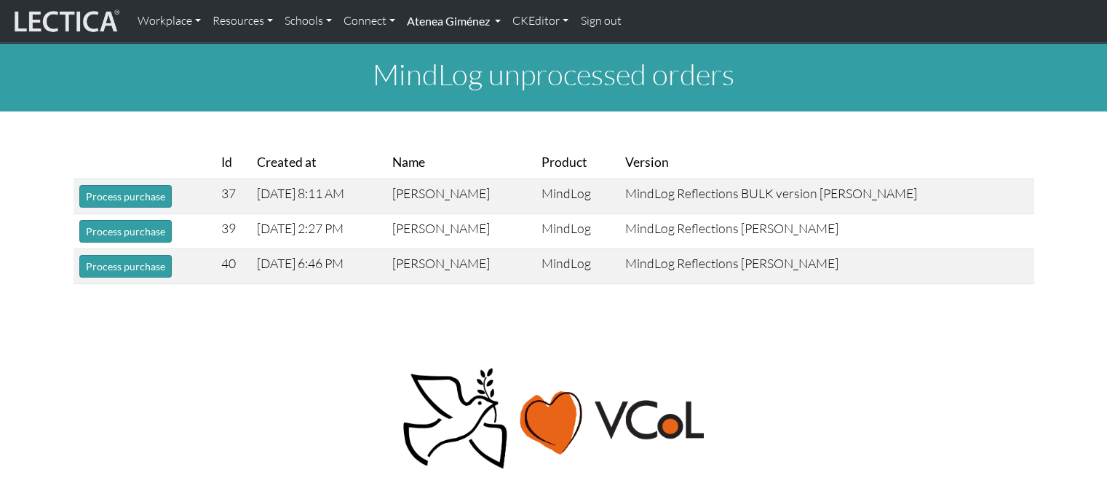
click at [442, 25] on link "Atenea Giménez" at bounding box center [454, 21] width 106 height 31
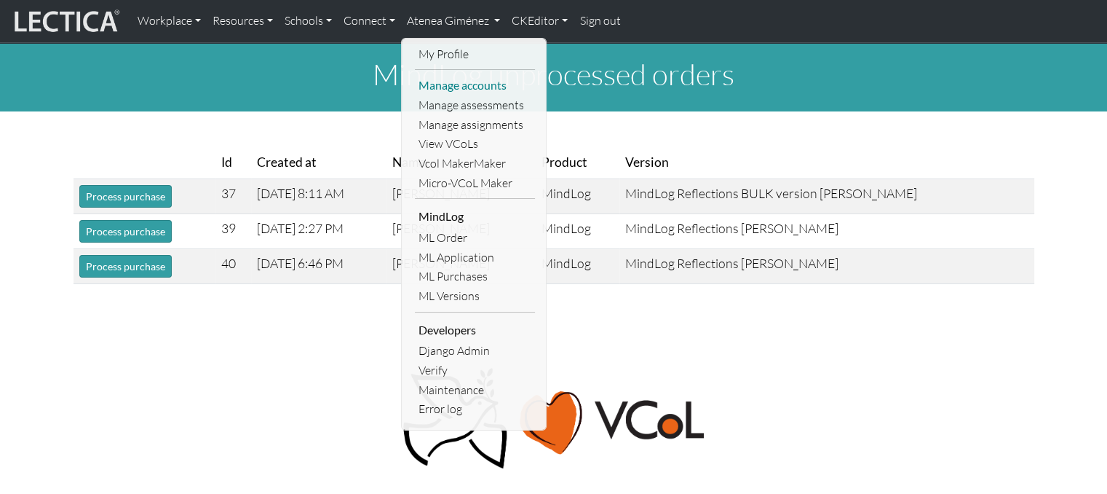
click at [469, 83] on link "Manage accounts" at bounding box center [475, 86] width 120 height 20
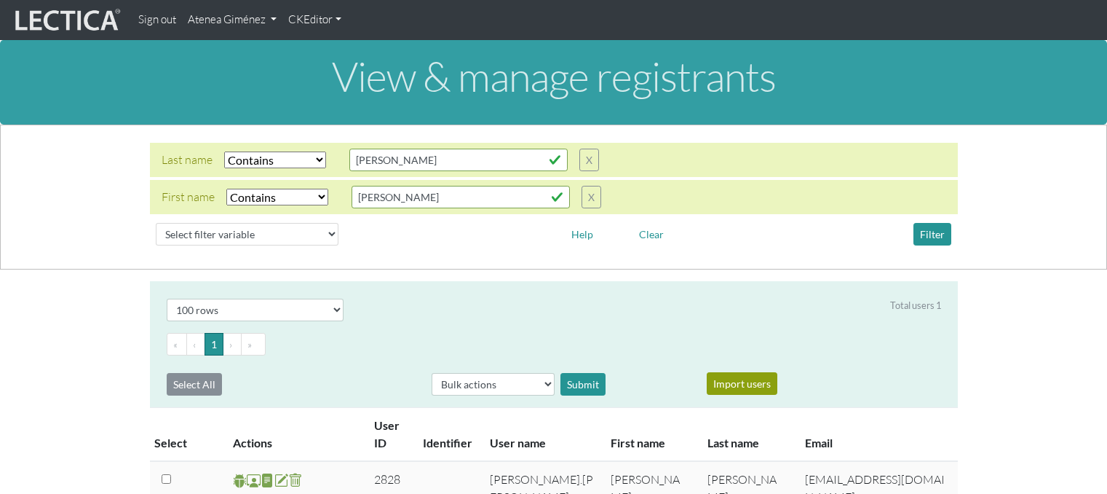
select select "icontains"
select select "100"
drag, startPoint x: 467, startPoint y: 198, endPoint x: 312, endPoint y: 200, distance: 154.4
click at [312, 200] on div "First name Select filter Equals Does not equal Contains Does not contain Starts…" at bounding box center [382, 197] width 440 height 23
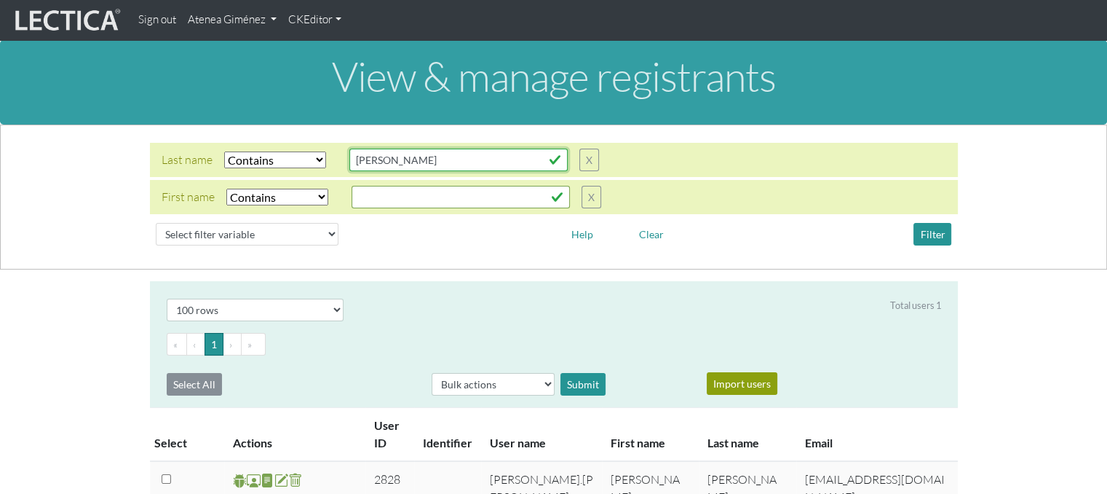
drag, startPoint x: 406, startPoint y: 166, endPoint x: 312, endPoint y: 160, distance: 94.1
click at [312, 160] on div "Last name Select filter Equals Does not equal Contains Does not contain Starts …" at bounding box center [381, 160] width 438 height 23
click at [369, 160] on input "text" at bounding box center [458, 160] width 218 height 23
type input "Ely"
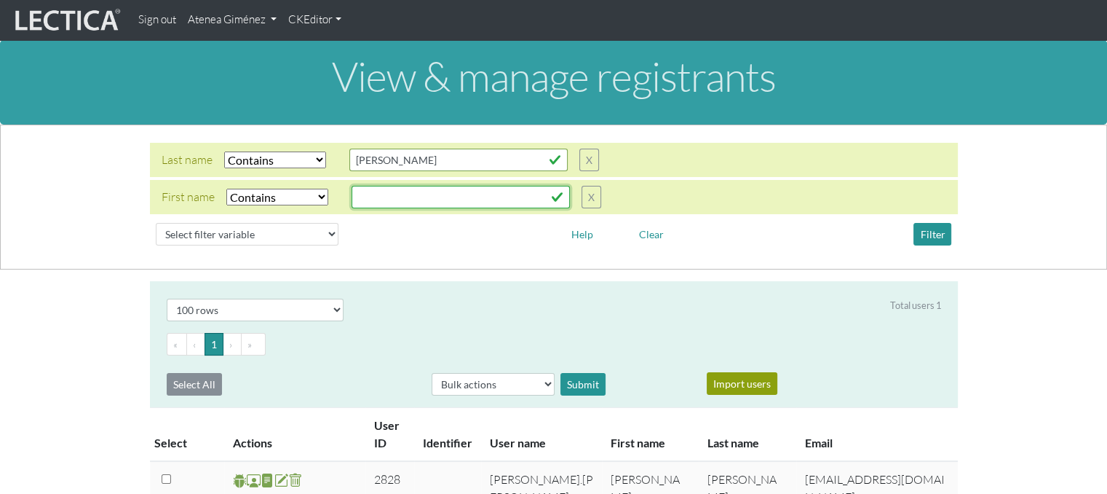
click at [377, 171] on input "text" at bounding box center [458, 160] width 218 height 23
type input "Alicy"
click at [939, 234] on button "Filter" at bounding box center [933, 234] width 38 height 23
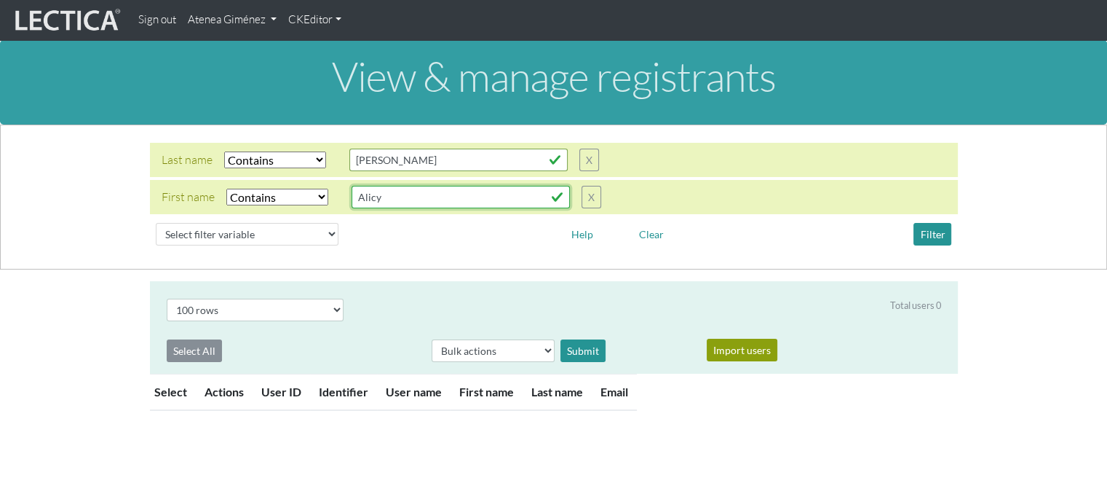
drag, startPoint x: 390, startPoint y: 190, endPoint x: 323, endPoint y: 200, distance: 67.7
click at [323, 200] on div "First name Select filter Equals Does not equal Contains Does not contain Starts…" at bounding box center [382, 197] width 440 height 23
click at [935, 237] on button "Filter" at bounding box center [933, 234] width 38 height 23
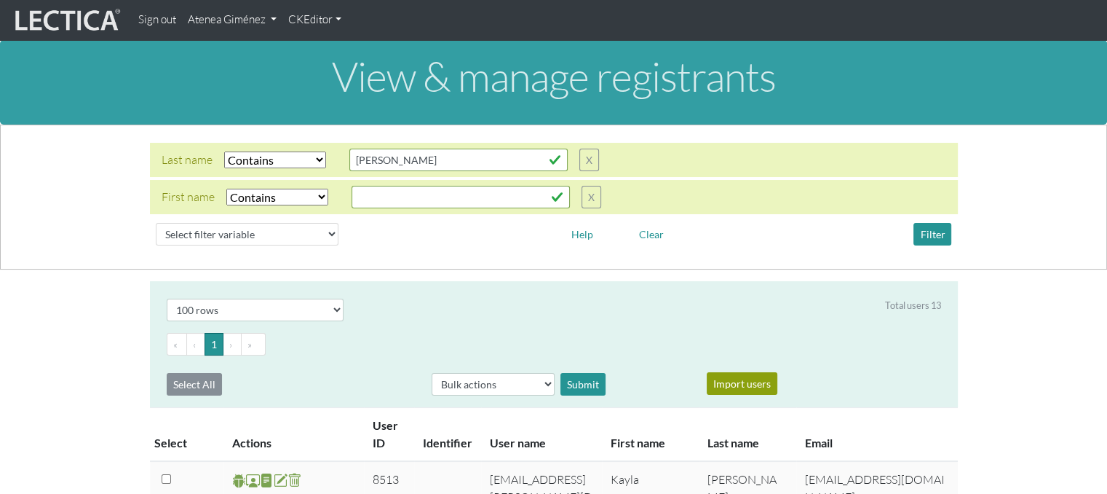
click at [291, 163] on select "Select filter Equals Does not equal Contains Does not contain Starts with Ends …" at bounding box center [275, 159] width 102 height 17
select select "iexact"
click at [224, 151] on select "Select filter Equals Does not equal Contains Does not contain Starts with Ends …" at bounding box center [275, 159] width 102 height 17
click at [931, 240] on button "Filter" at bounding box center [933, 234] width 38 height 23
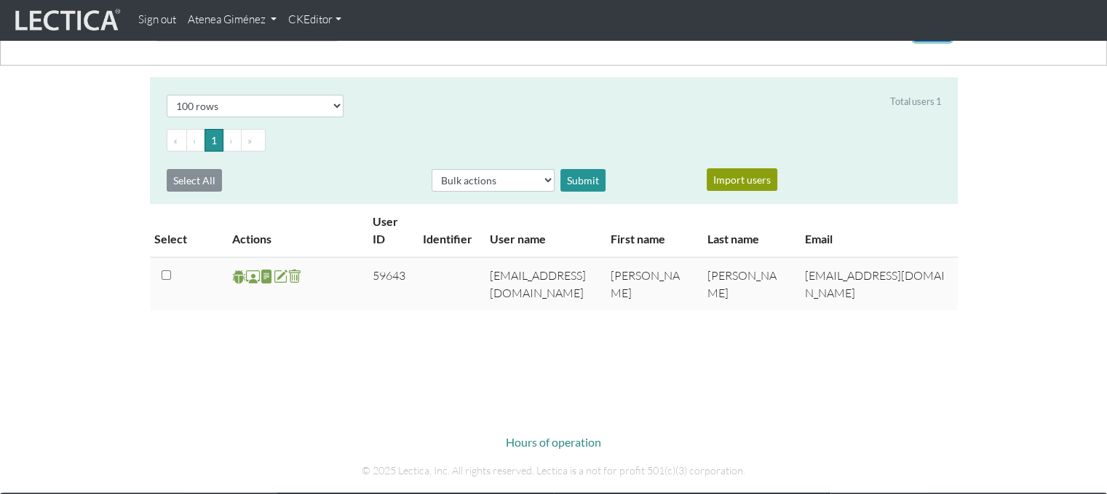
scroll to position [218, 0]
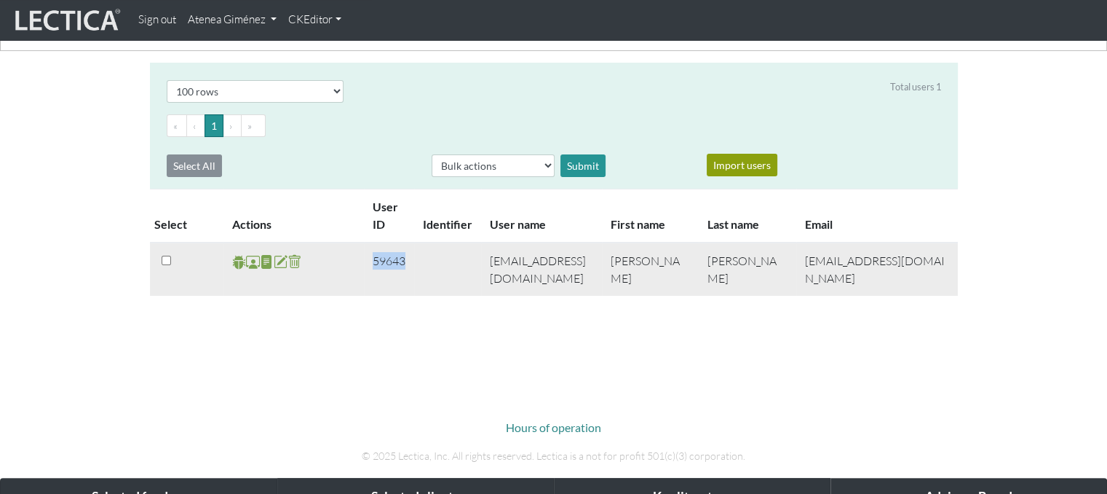
drag, startPoint x: 414, startPoint y: 259, endPoint x: 341, endPoint y: 267, distance: 73.3
click at [341, 267] on tr "59643 aliceely@google.com Alice Ely ely947@gmail.com" at bounding box center [554, 268] width 808 height 53
copy tr "59643"
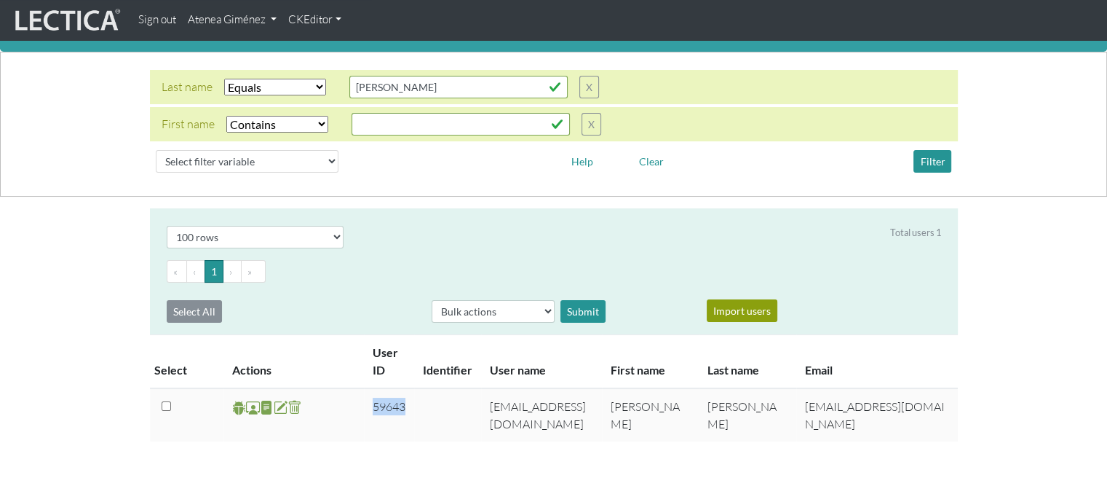
scroll to position [0, 0]
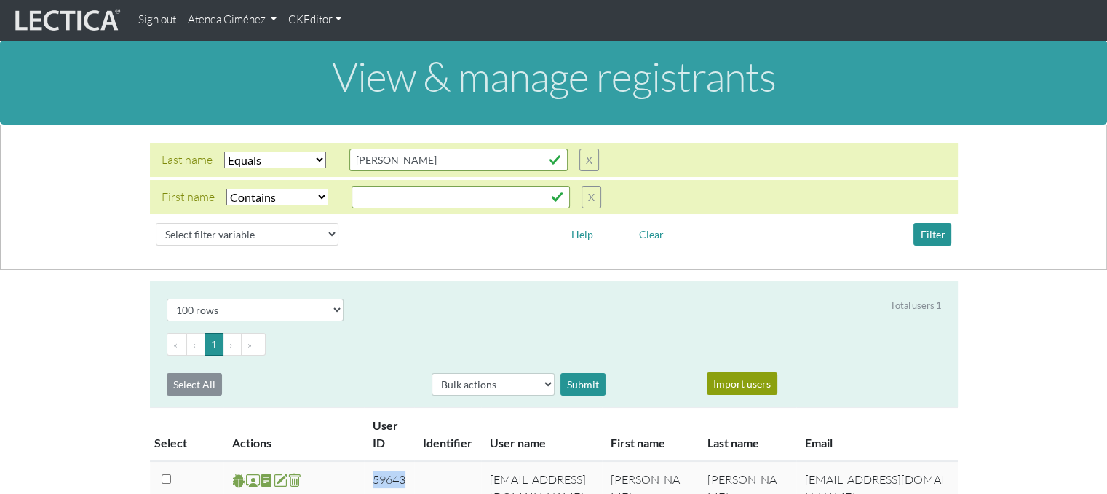
click at [240, 21] on link "Atenea Giménez" at bounding box center [232, 20] width 100 height 28
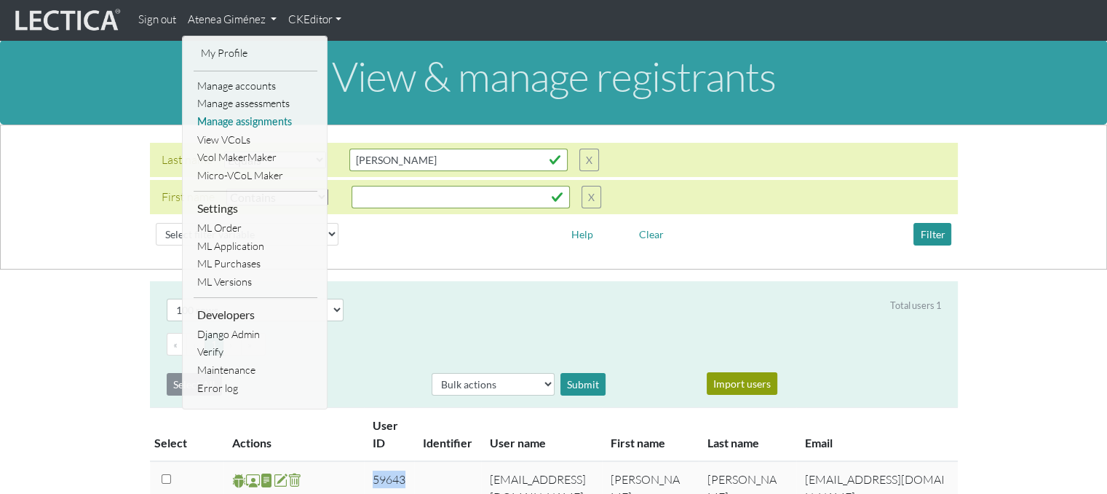
click at [234, 129] on link "Manage assignments" at bounding box center [256, 122] width 124 height 18
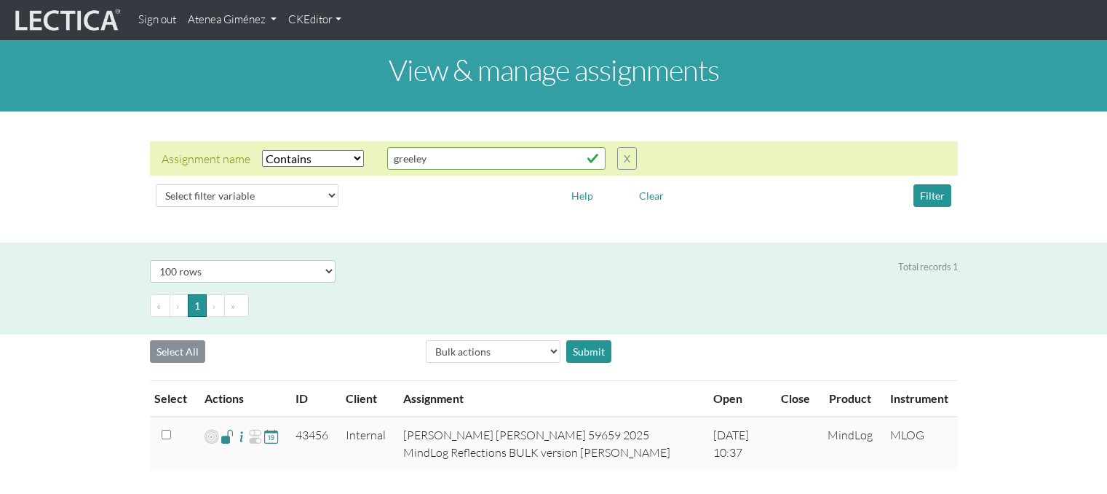
select select "icontains"
select select "100"
drag, startPoint x: 459, startPoint y: 162, endPoint x: 312, endPoint y: 167, distance: 147.9
click at [312, 167] on div "Assignment name Select filter Equals Does not equal Contains Does not contain S…" at bounding box center [399, 158] width 475 height 23
click at [344, 164] on select "Select filter Equals Does not equal Contains Does not contain Starts with Ends …" at bounding box center [313, 158] width 102 height 17
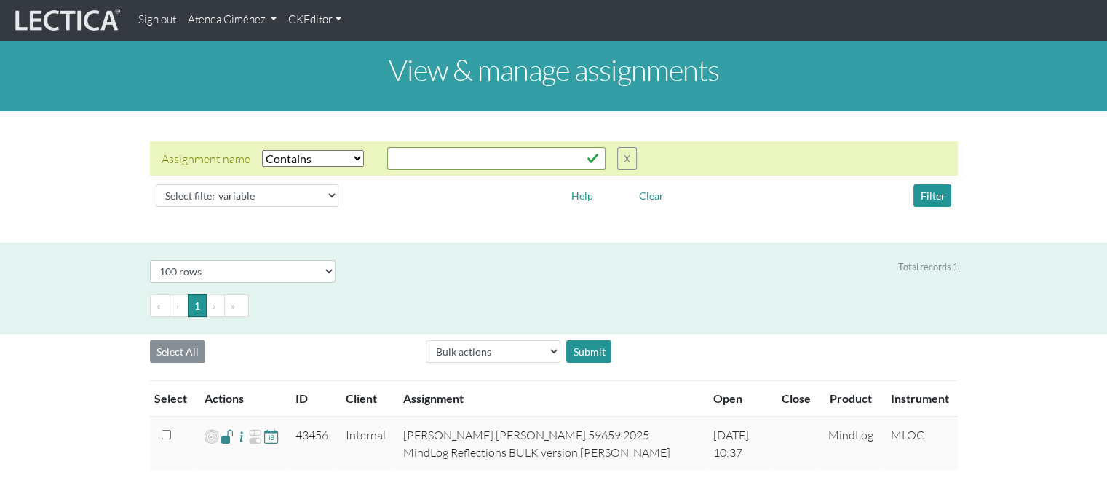
click at [344, 164] on select "Select filter Equals Does not equal Contains Does not contain Starts with Ends …" at bounding box center [313, 158] width 102 height 17
click at [486, 166] on input "text" at bounding box center [496, 158] width 218 height 23
type input "E"
type input "[PERSON_NAME]"
click at [917, 197] on button "Filter" at bounding box center [933, 195] width 38 height 23
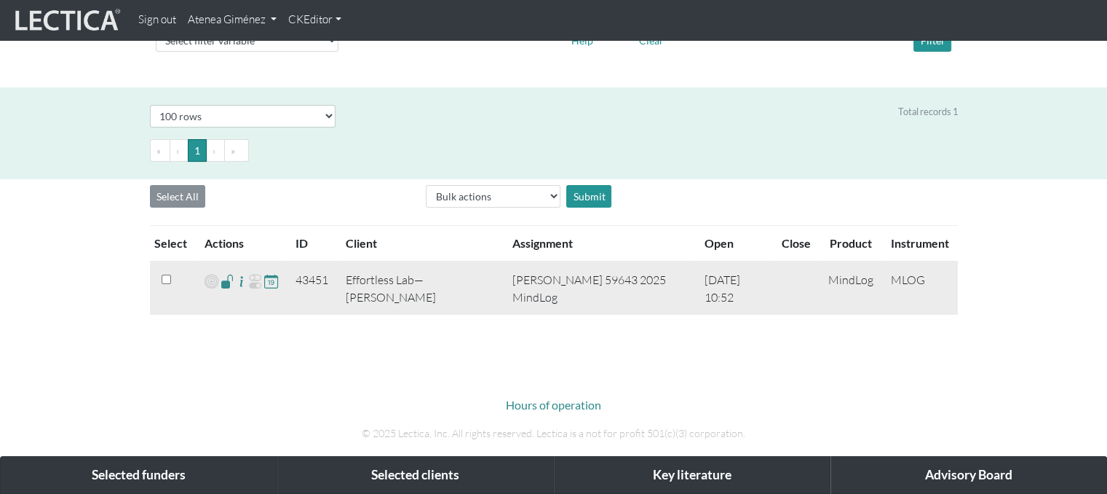
scroll to position [218, 0]
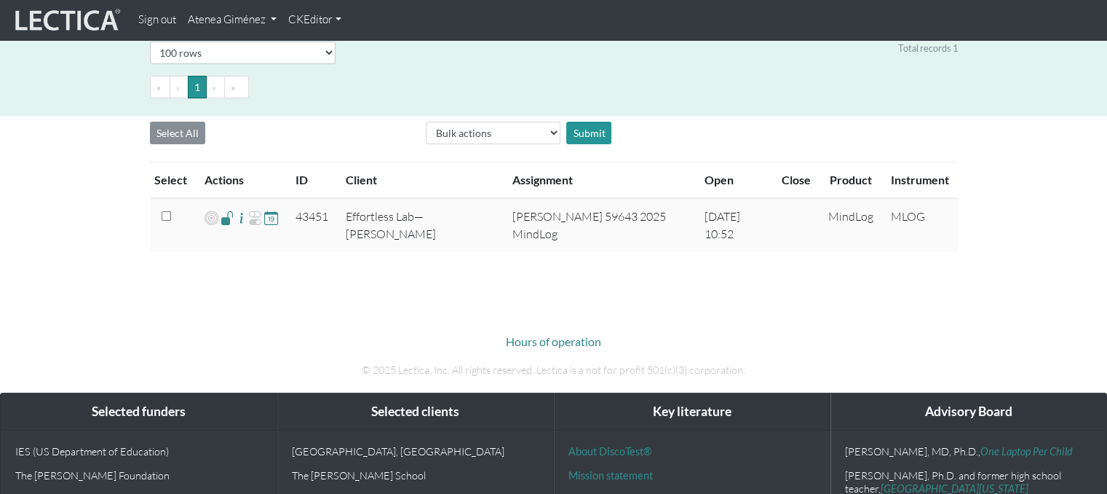
click at [250, 27] on link "Atenea Giménez" at bounding box center [232, 20] width 100 height 28
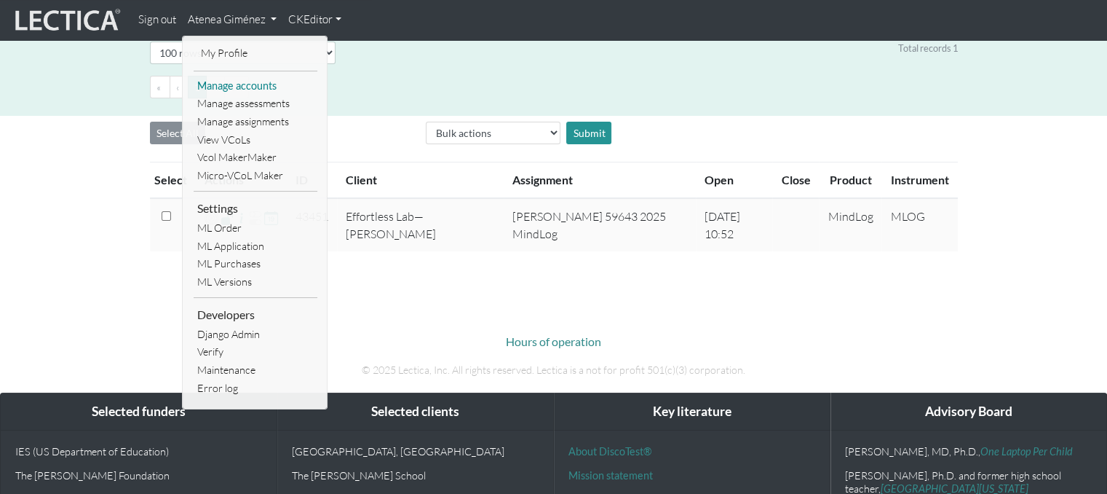
click at [247, 83] on link "Manage accounts" at bounding box center [256, 86] width 124 height 18
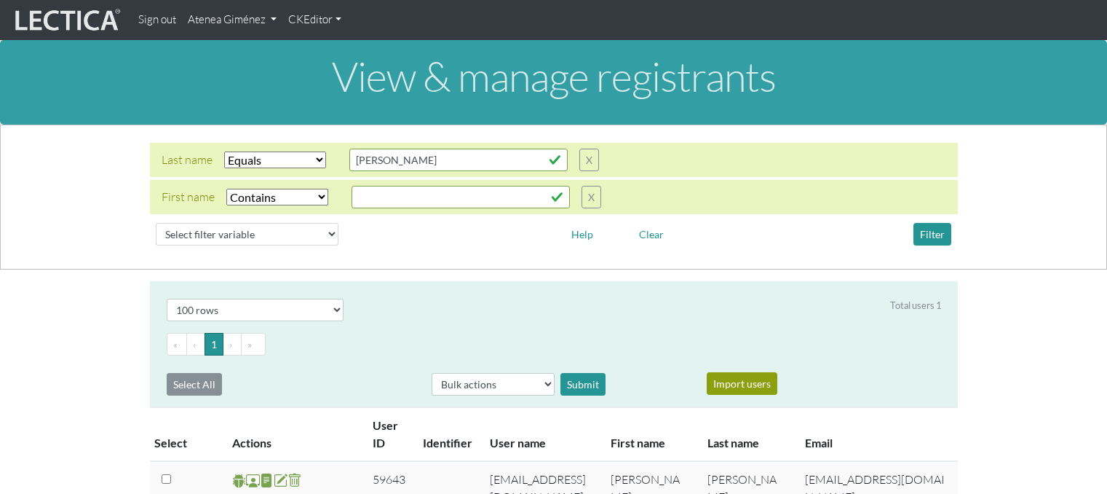
select select "iexact"
select select "icontains"
select select "100"
drag, startPoint x: 488, startPoint y: 164, endPoint x: 283, endPoint y: 175, distance: 204.9
click at [283, 175] on div "Last name Select filter Equals Does not equal Contains Does not contain Starts …" at bounding box center [554, 160] width 808 height 34
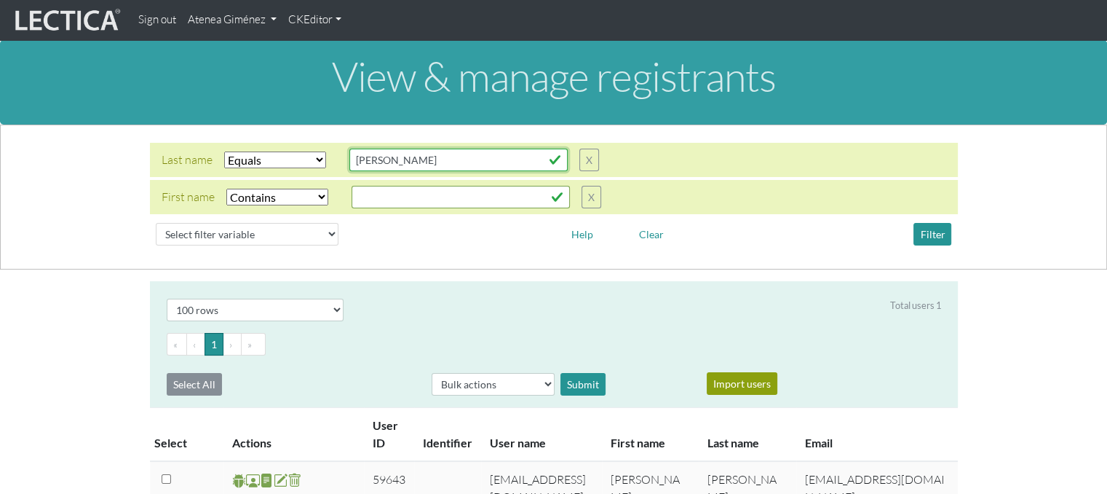
type input "[PERSON_NAME]"
click at [933, 239] on button "Filter" at bounding box center [933, 234] width 38 height 23
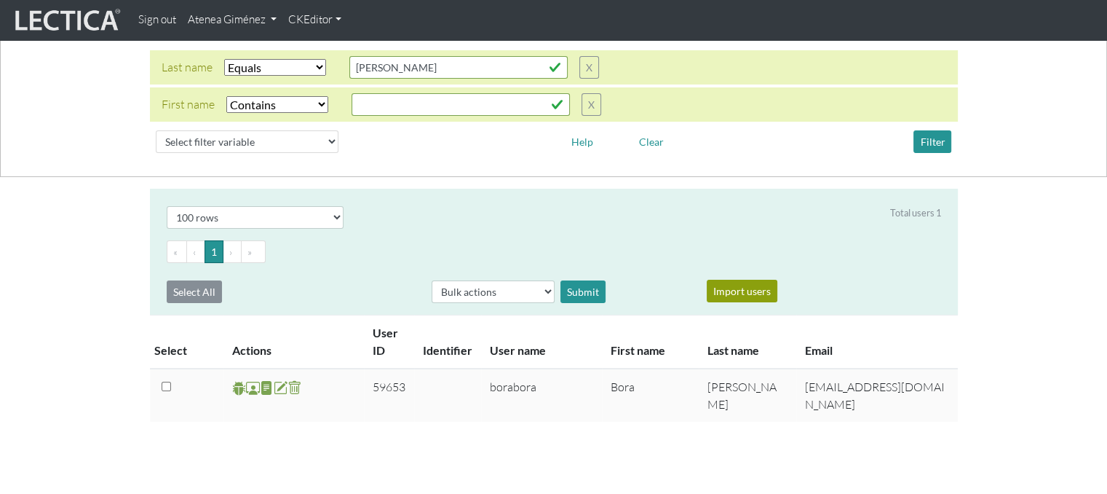
scroll to position [146, 0]
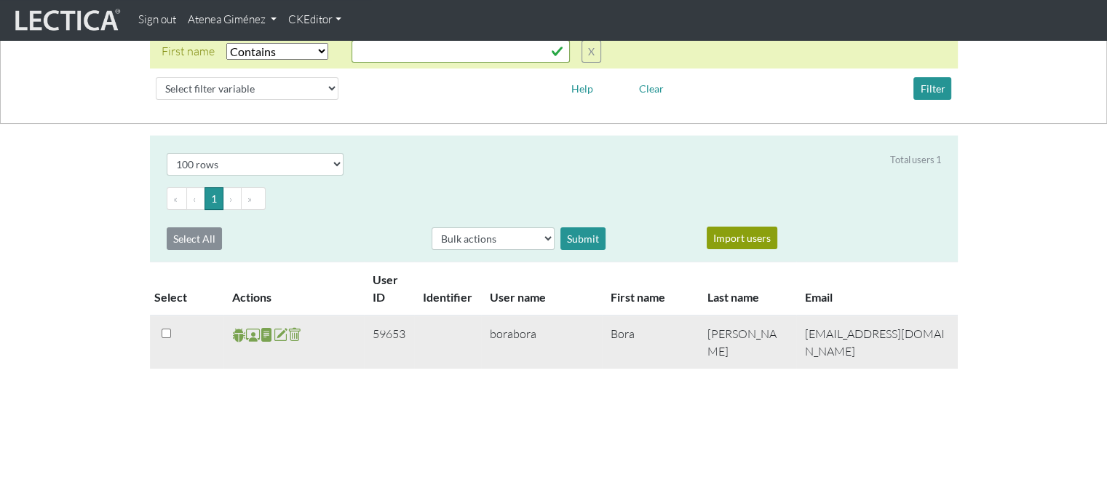
click at [254, 336] on span at bounding box center [253, 334] width 14 height 17
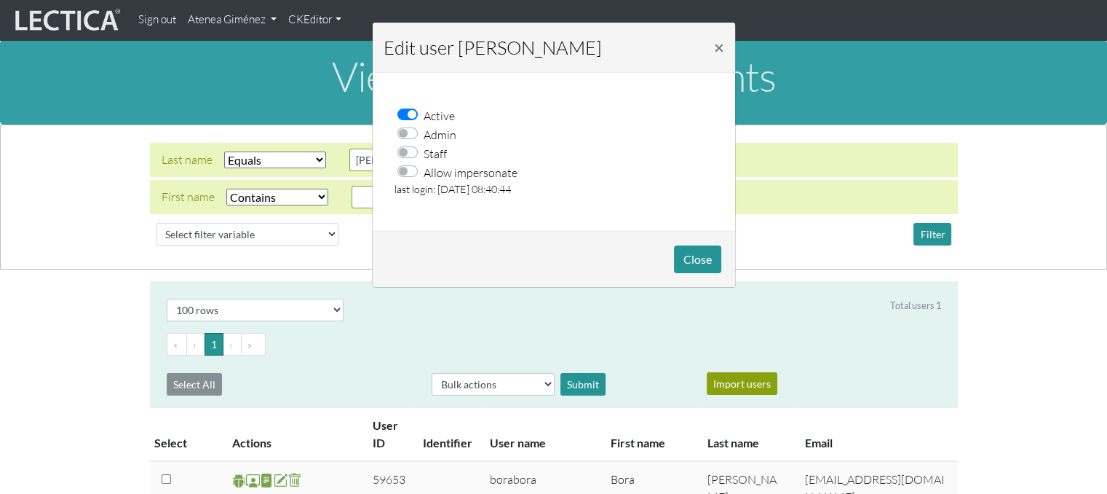
click at [424, 173] on label "Allow impersonate" at bounding box center [471, 171] width 94 height 19
click at [408, 173] on input "Allow impersonate" at bounding box center [412, 169] width 12 height 15
checkbox input "true"
click at [693, 254] on button "Close" at bounding box center [697, 259] width 47 height 28
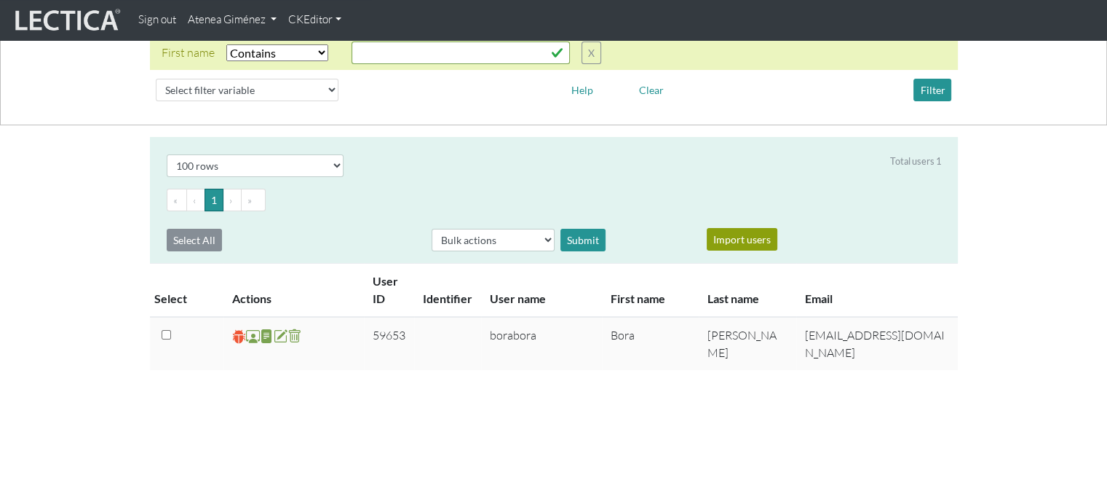
scroll to position [146, 0]
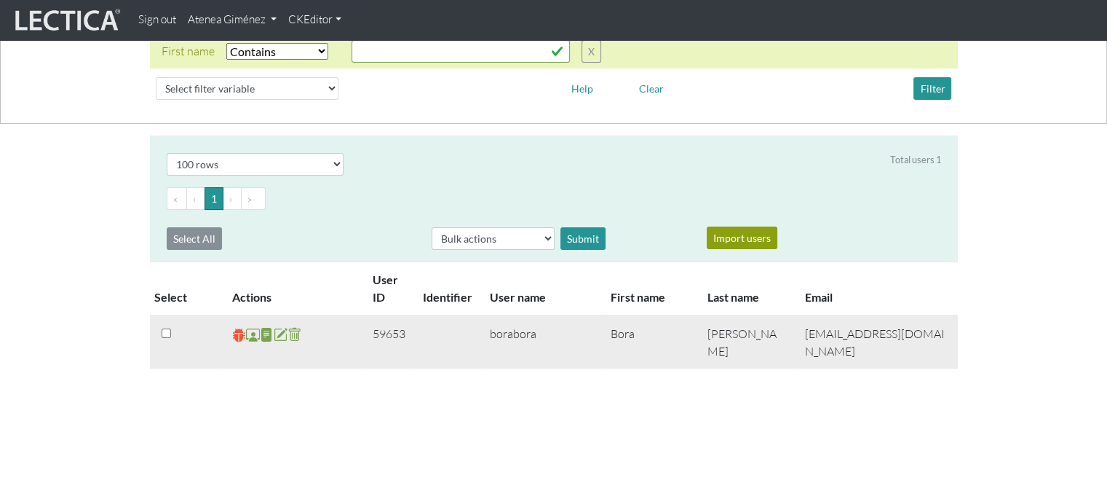
click at [238, 333] on span at bounding box center [239, 334] width 14 height 17
